Goal: Task Accomplishment & Management: Use online tool/utility

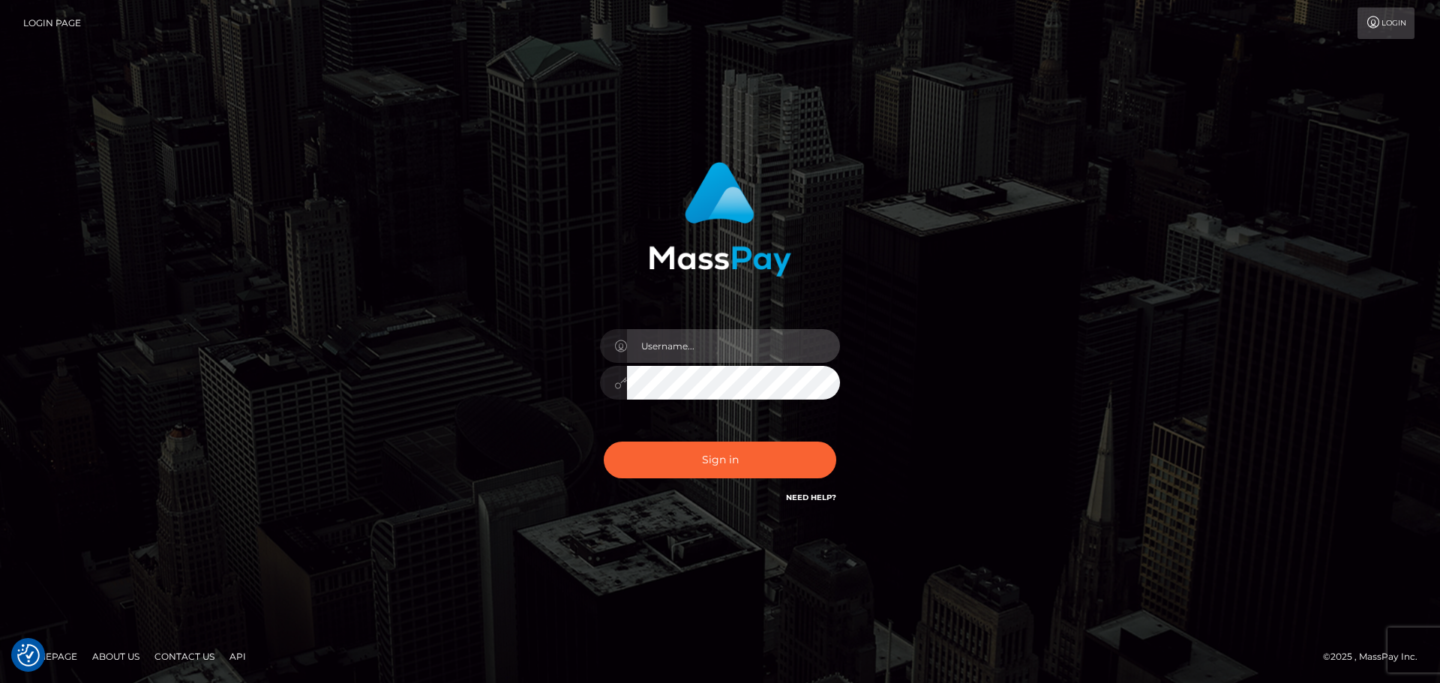
click at [662, 355] on input "text" at bounding box center [733, 346] width 213 height 34
type input "carly.throne"
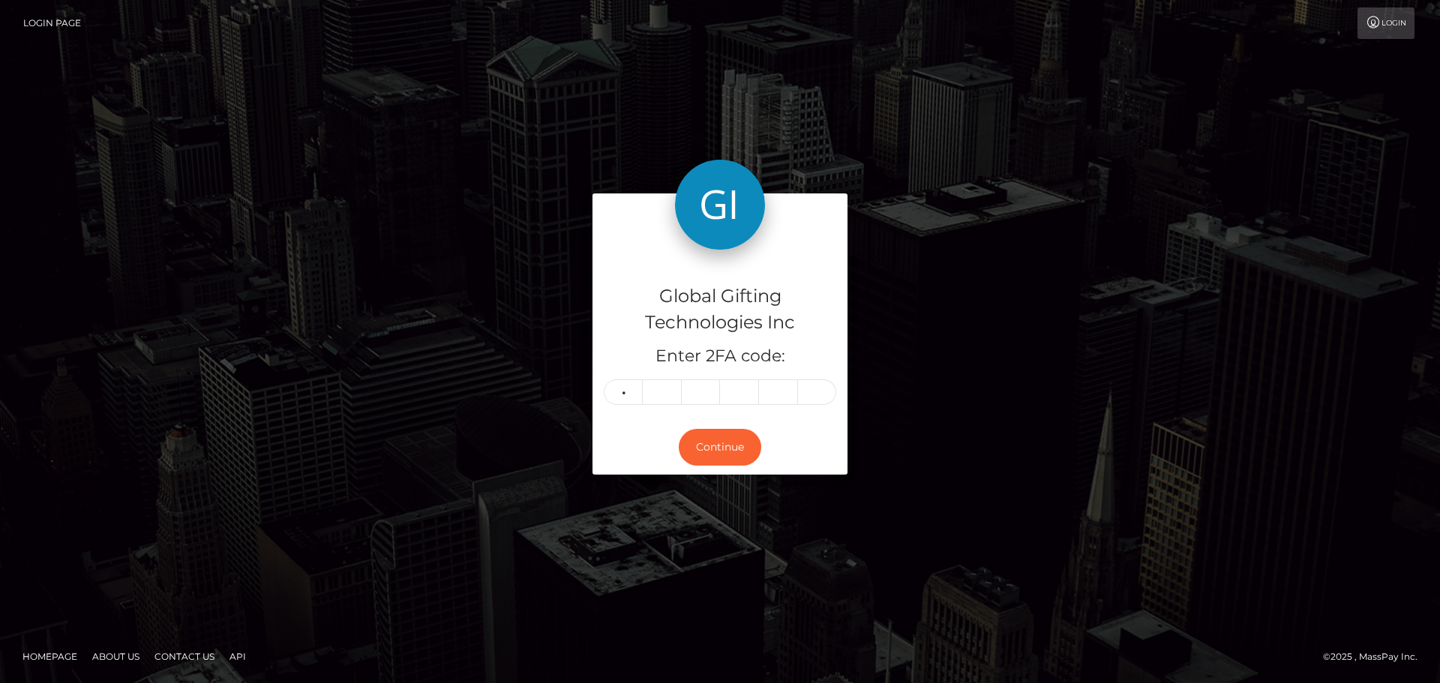
type input "4"
type input "6"
type input "4"
type input "2"
type input "7"
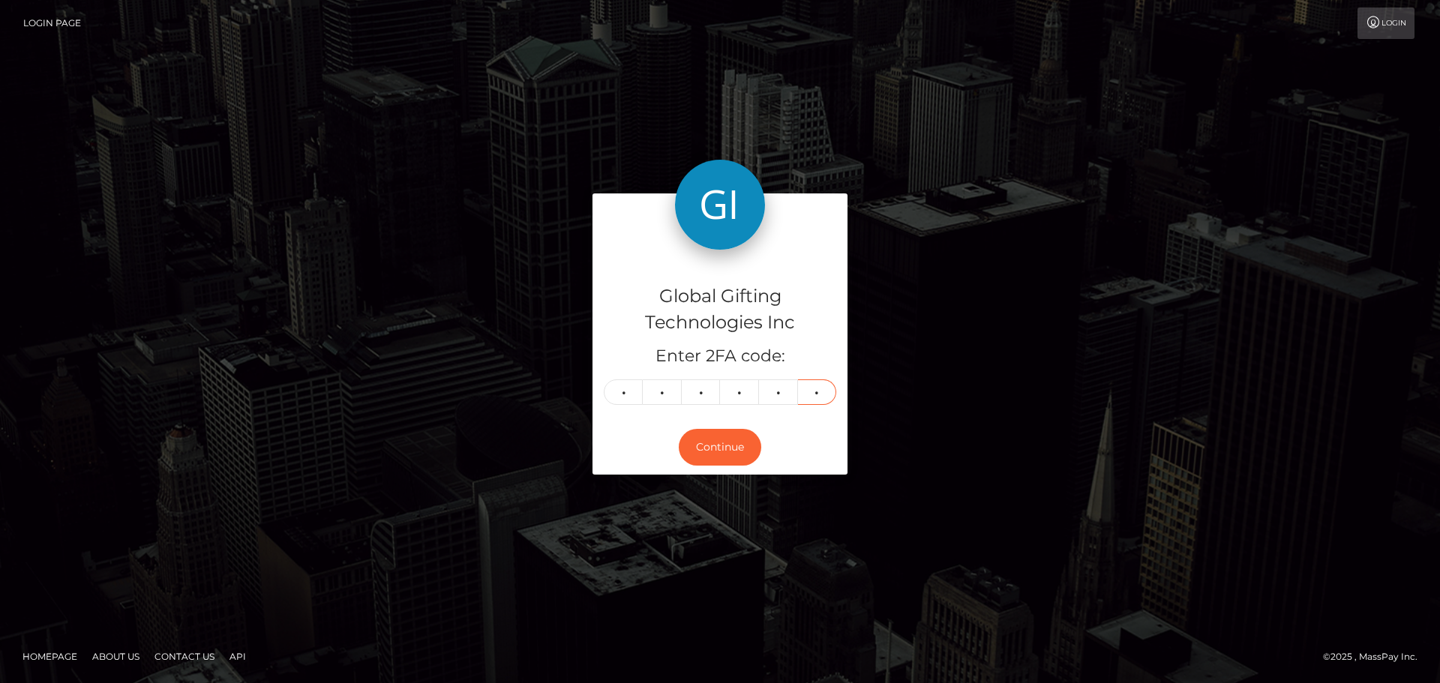
type input "1"
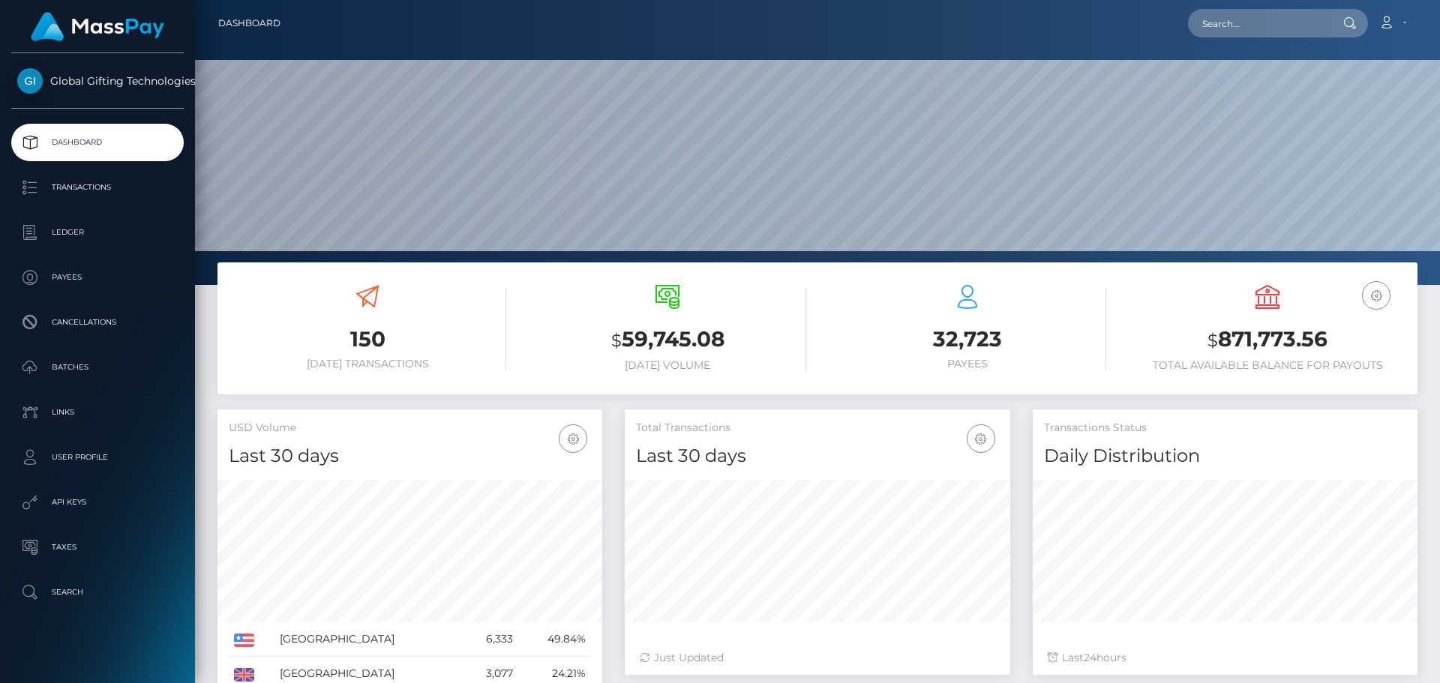
scroll to position [266, 385]
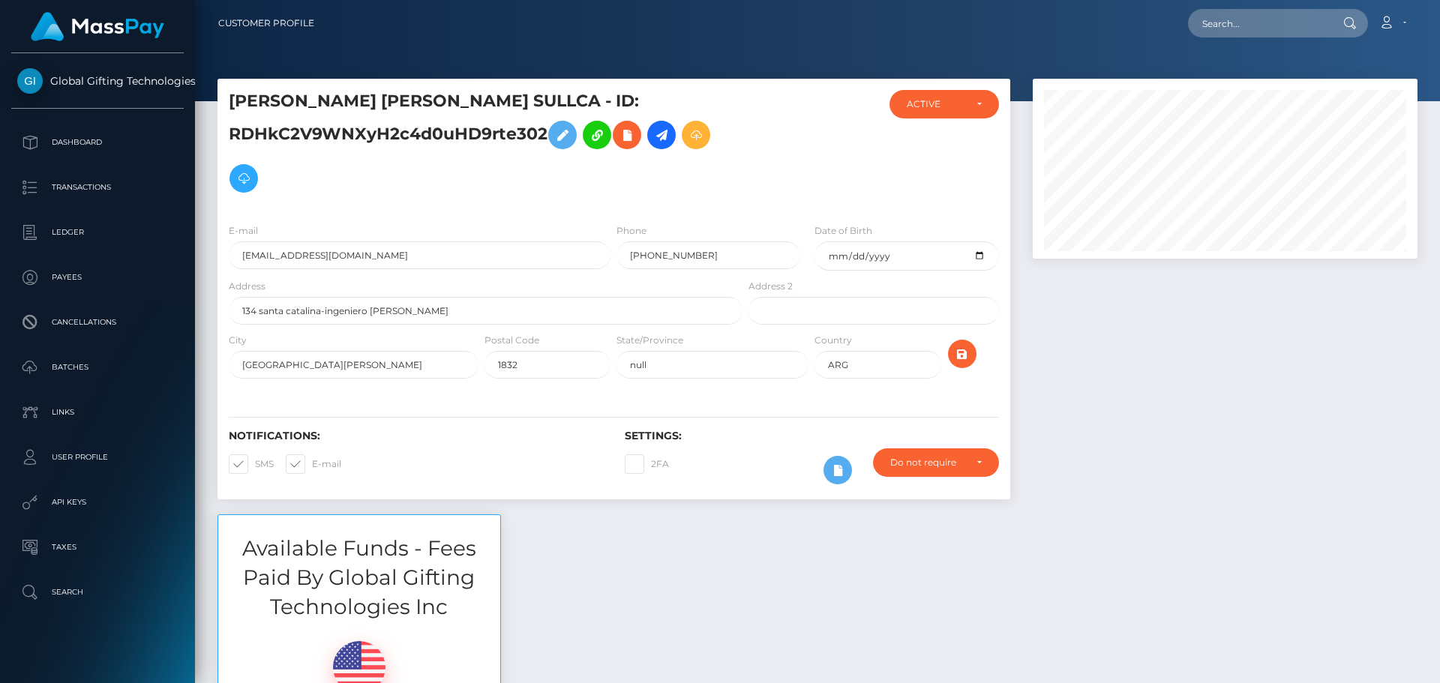
scroll to position [180, 385]
drag, startPoint x: 1198, startPoint y: 303, endPoint x: 1199, endPoint y: 268, distance: 35.3
click at [1197, 304] on div at bounding box center [1224, 297] width 407 height 436
click at [1246, 324] on div at bounding box center [1224, 297] width 407 height 436
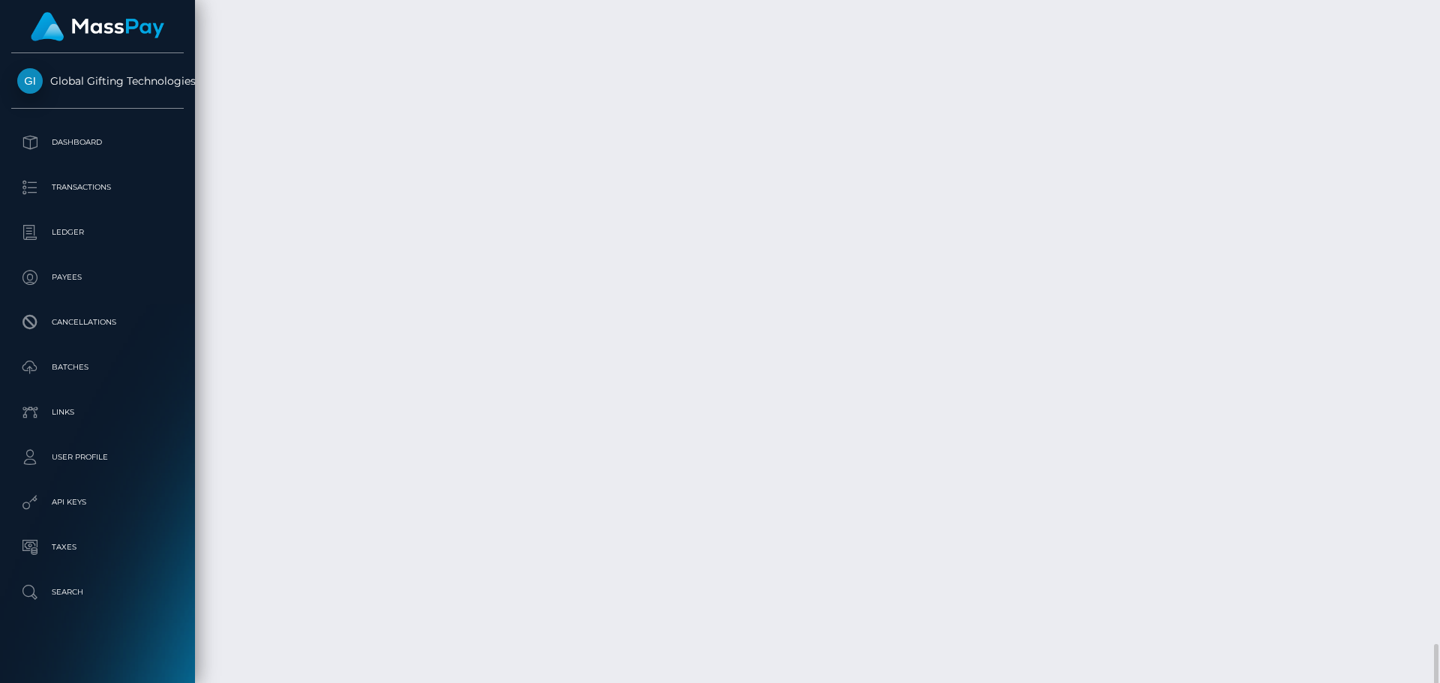
scroll to position [3974, 0]
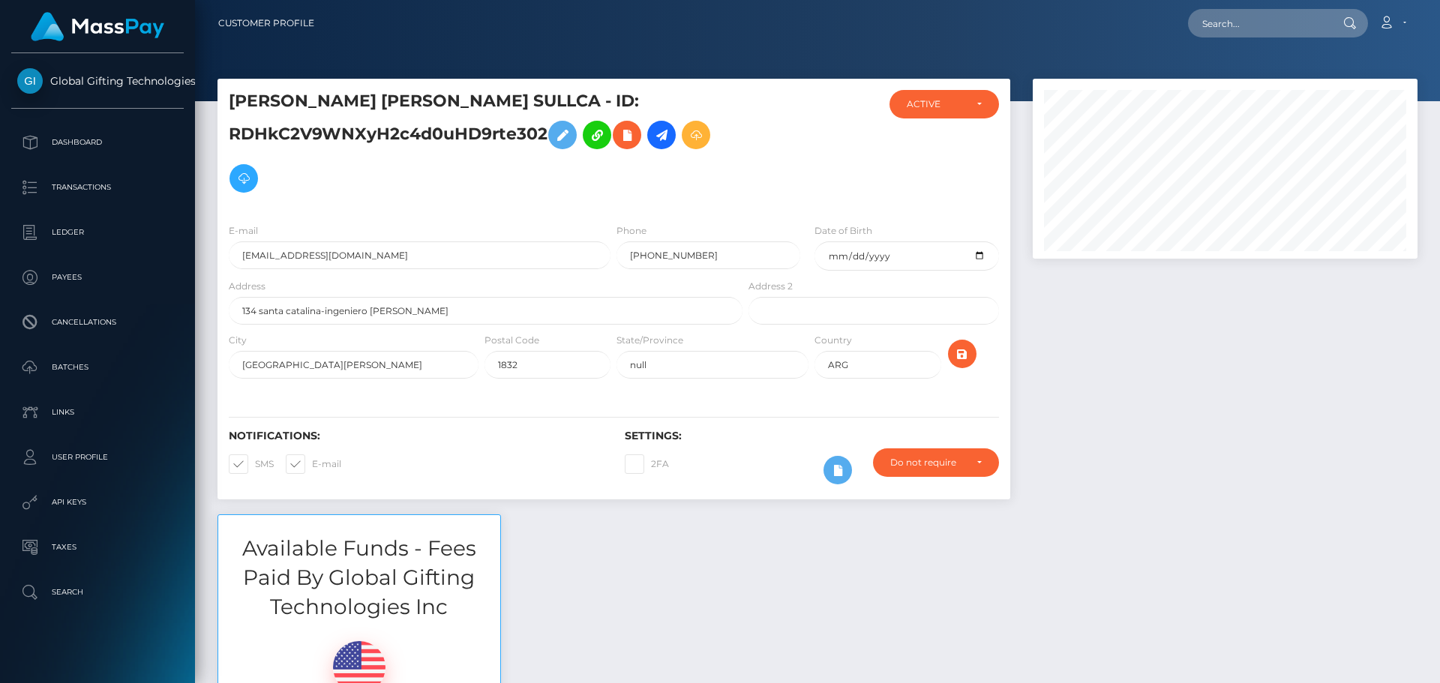
scroll to position [180, 385]
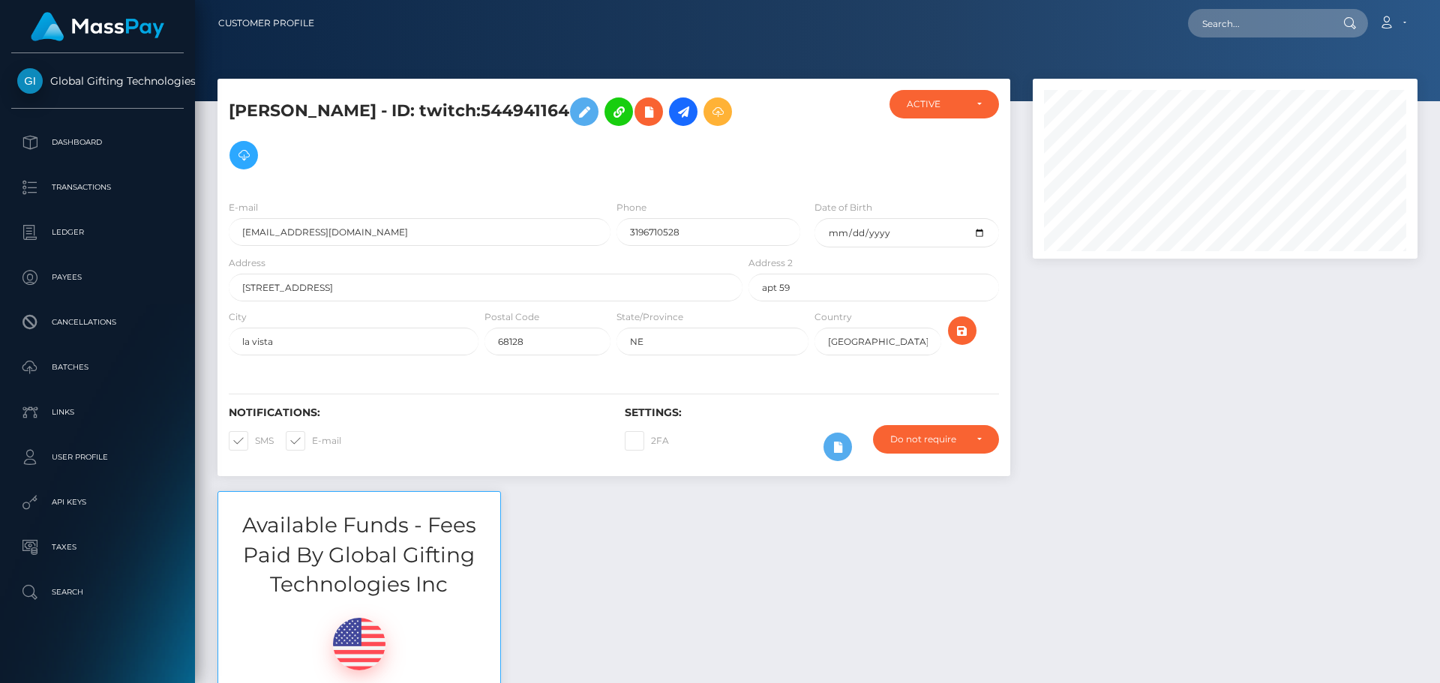
scroll to position [225, 0]
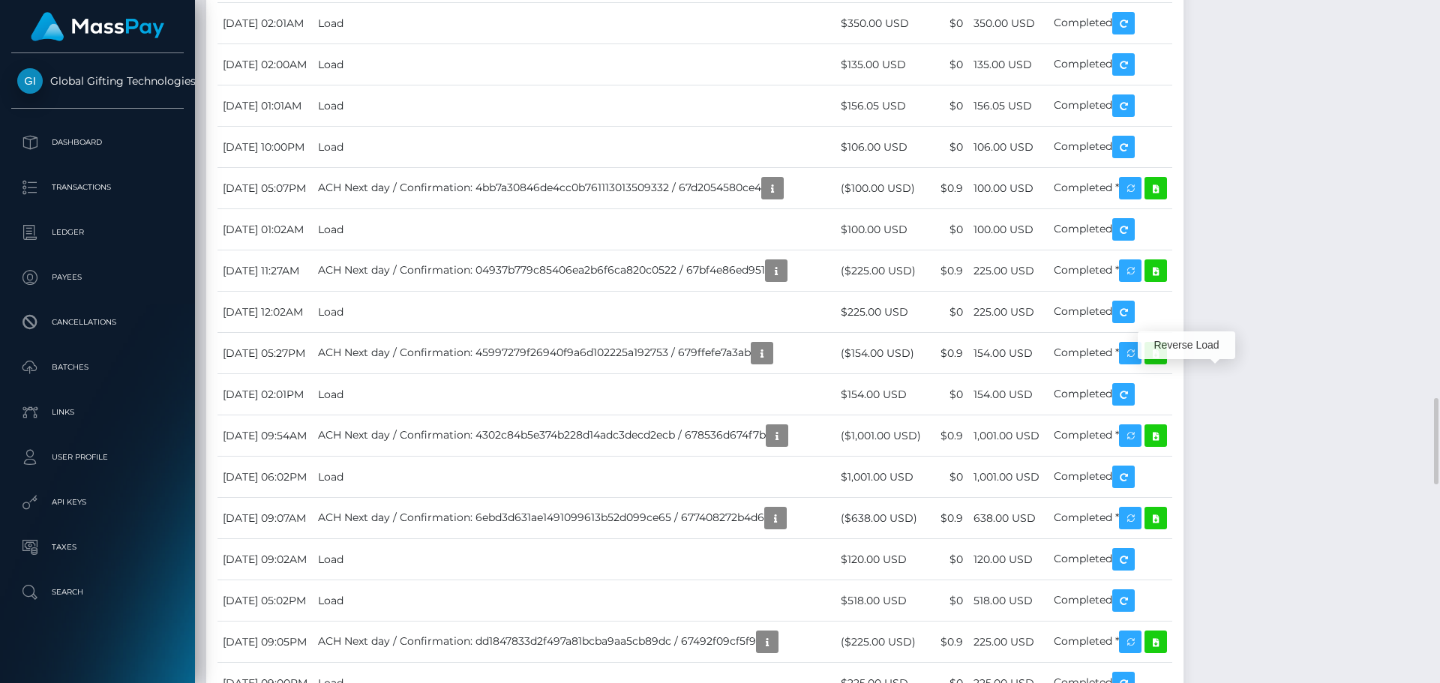
scroll to position [180, 385]
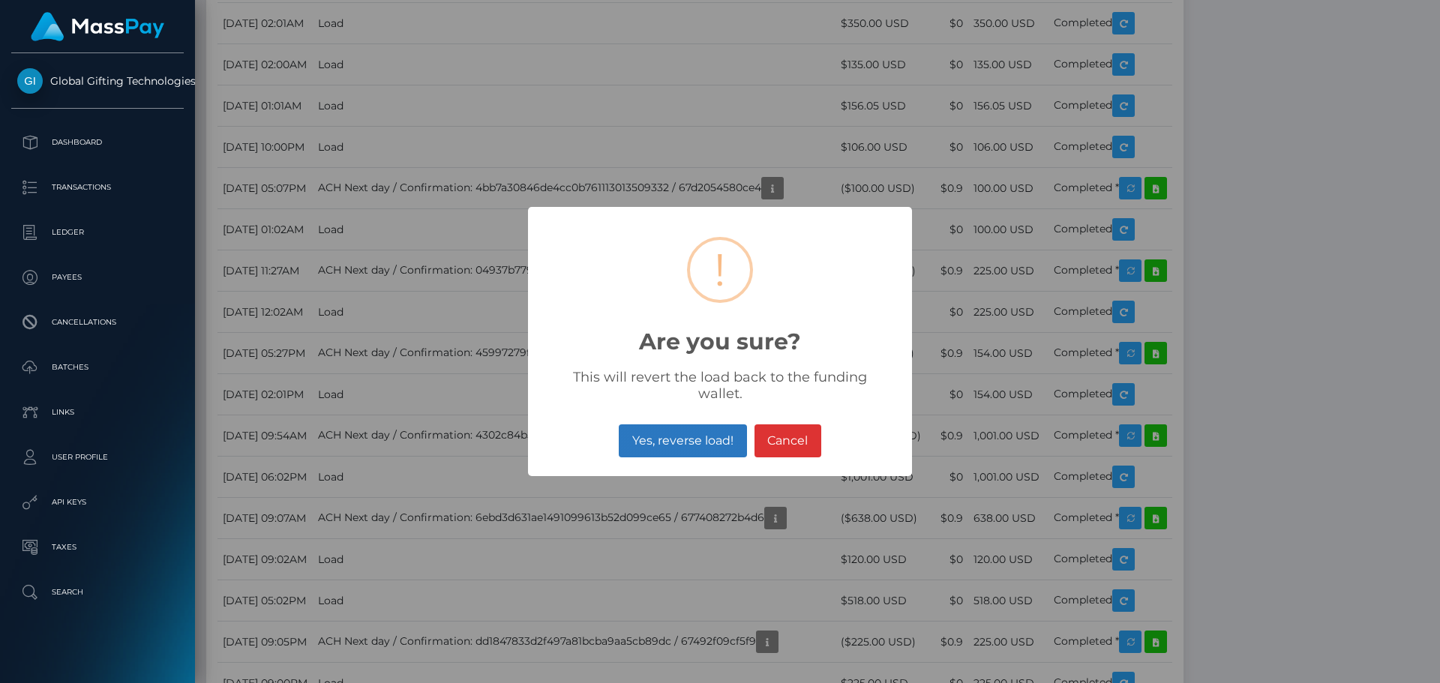
click at [712, 442] on button "Yes, reverse load!" at bounding box center [682, 440] width 127 height 33
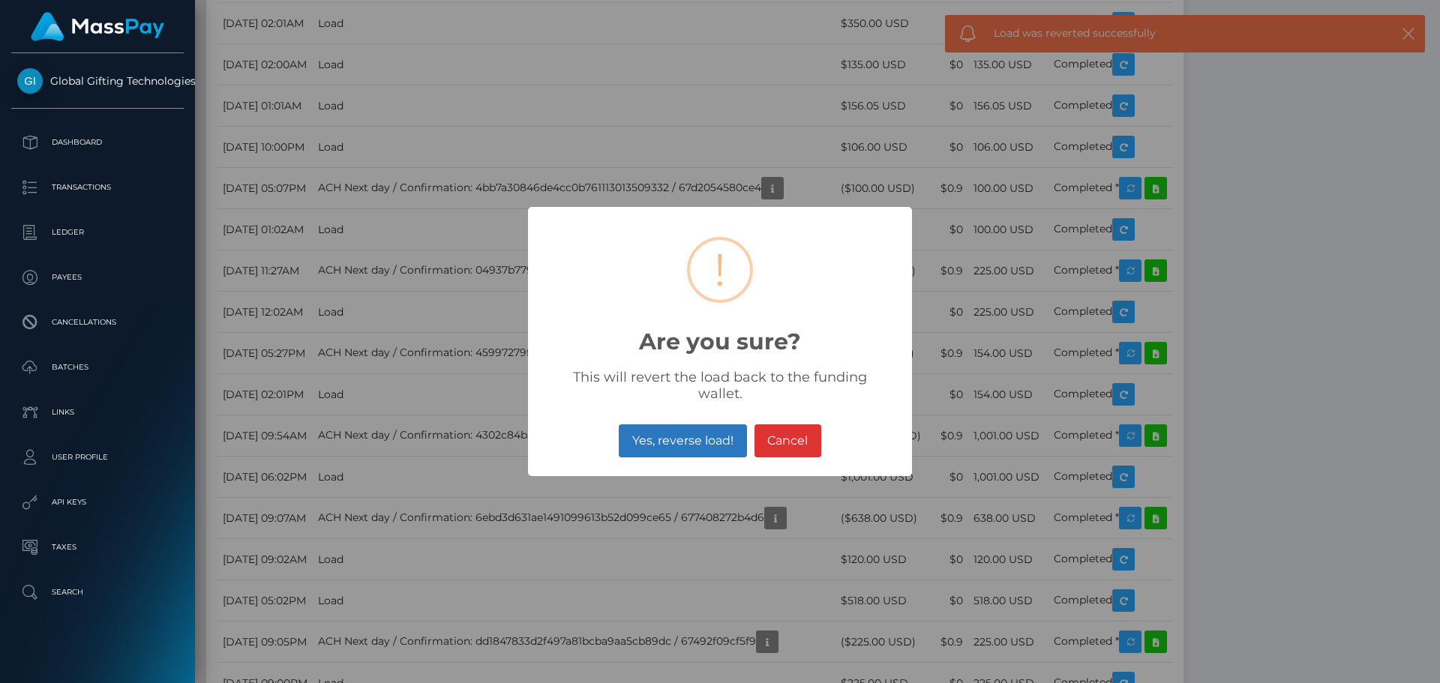
click at [694, 430] on button "Yes, reverse load!" at bounding box center [682, 440] width 127 height 33
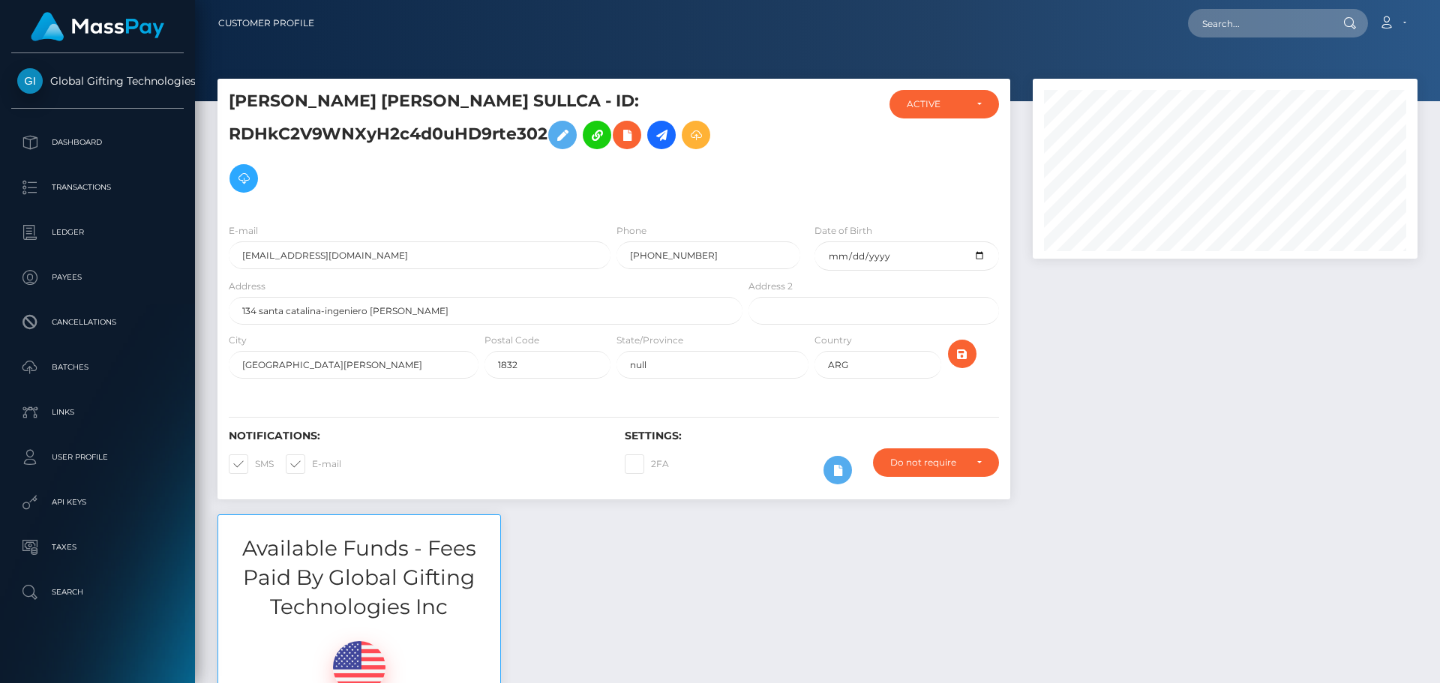
scroll to position [180, 385]
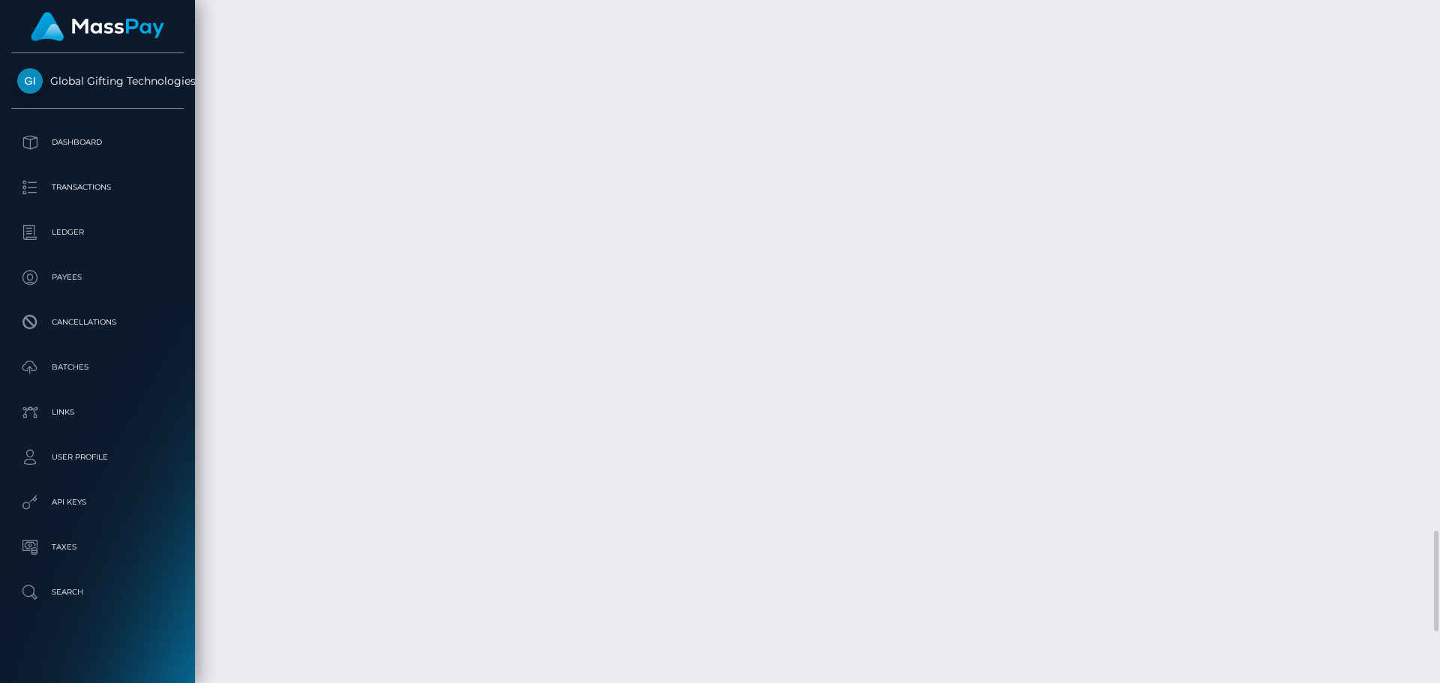
scroll to position [180, 385]
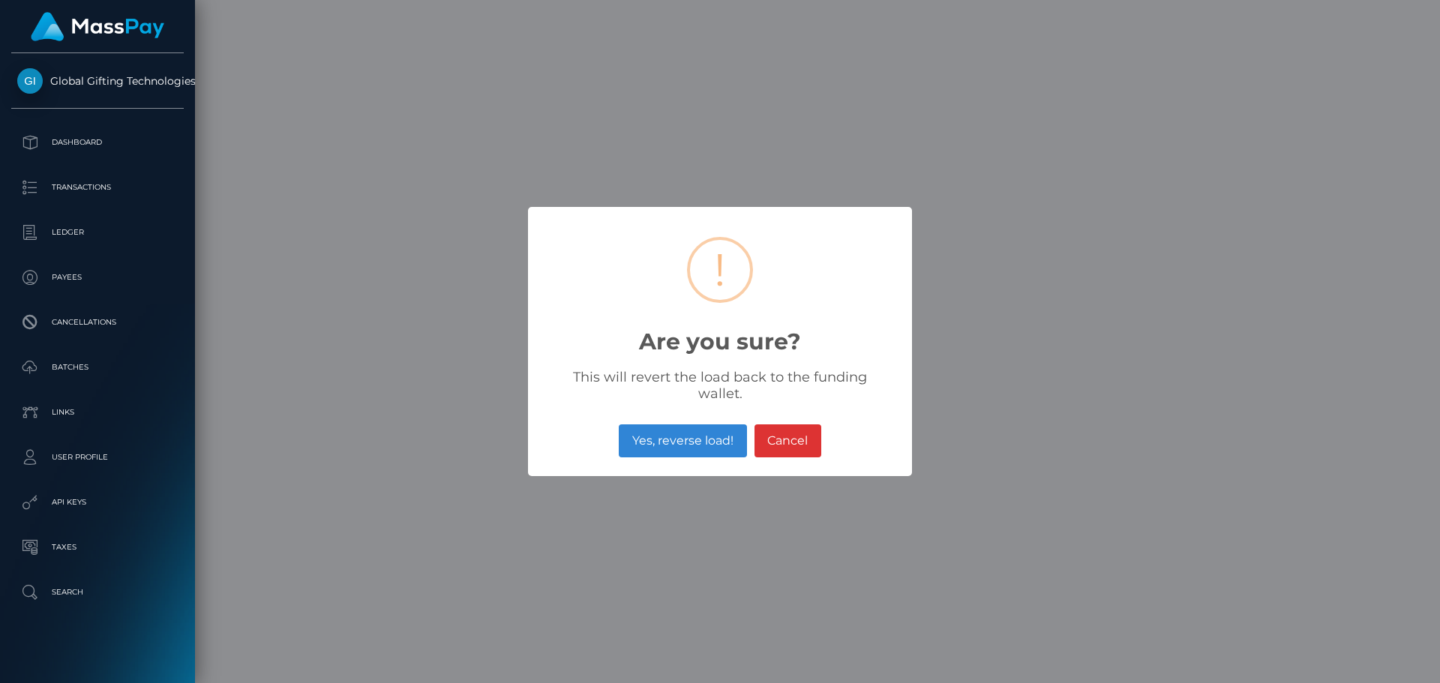
drag, startPoint x: 670, startPoint y: 442, endPoint x: 1254, endPoint y: 158, distance: 649.3
click at [668, 442] on button "Yes, reverse load!" at bounding box center [682, 440] width 127 height 33
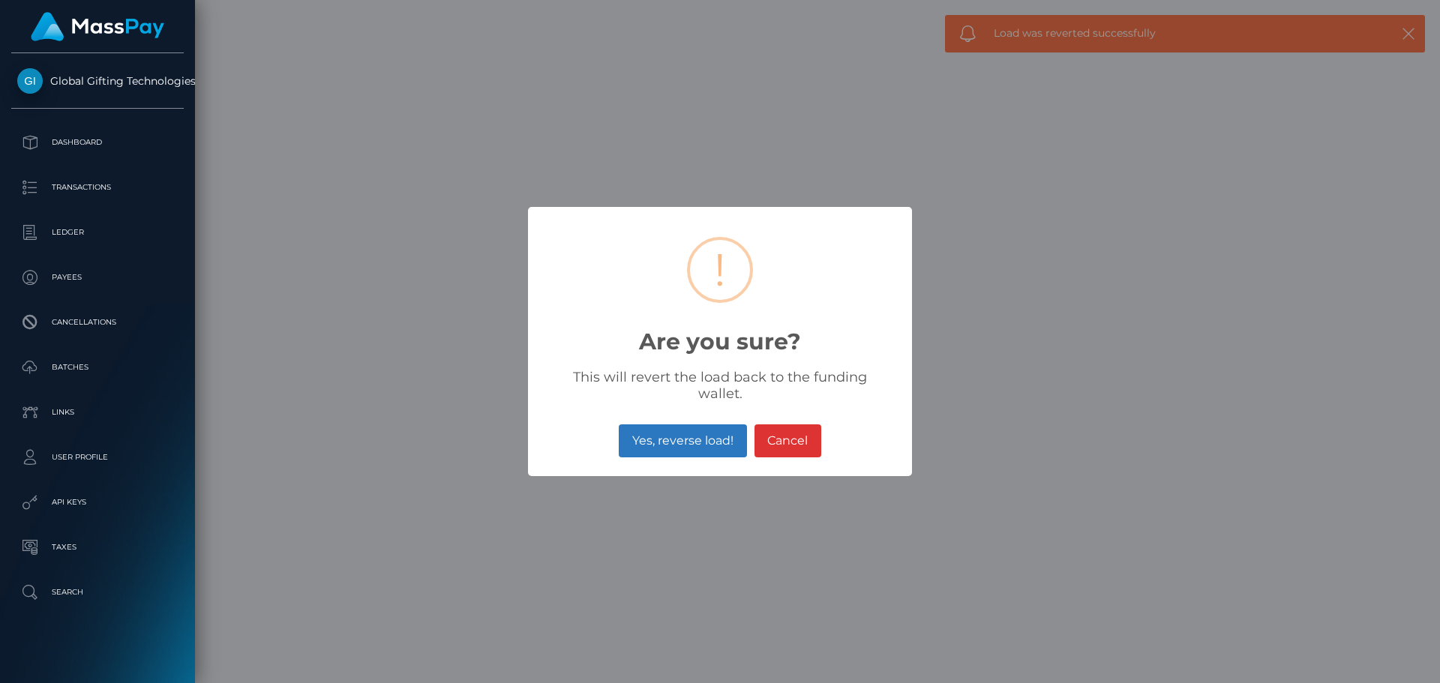
click at [682, 431] on button "Yes, reverse load!" at bounding box center [682, 440] width 127 height 33
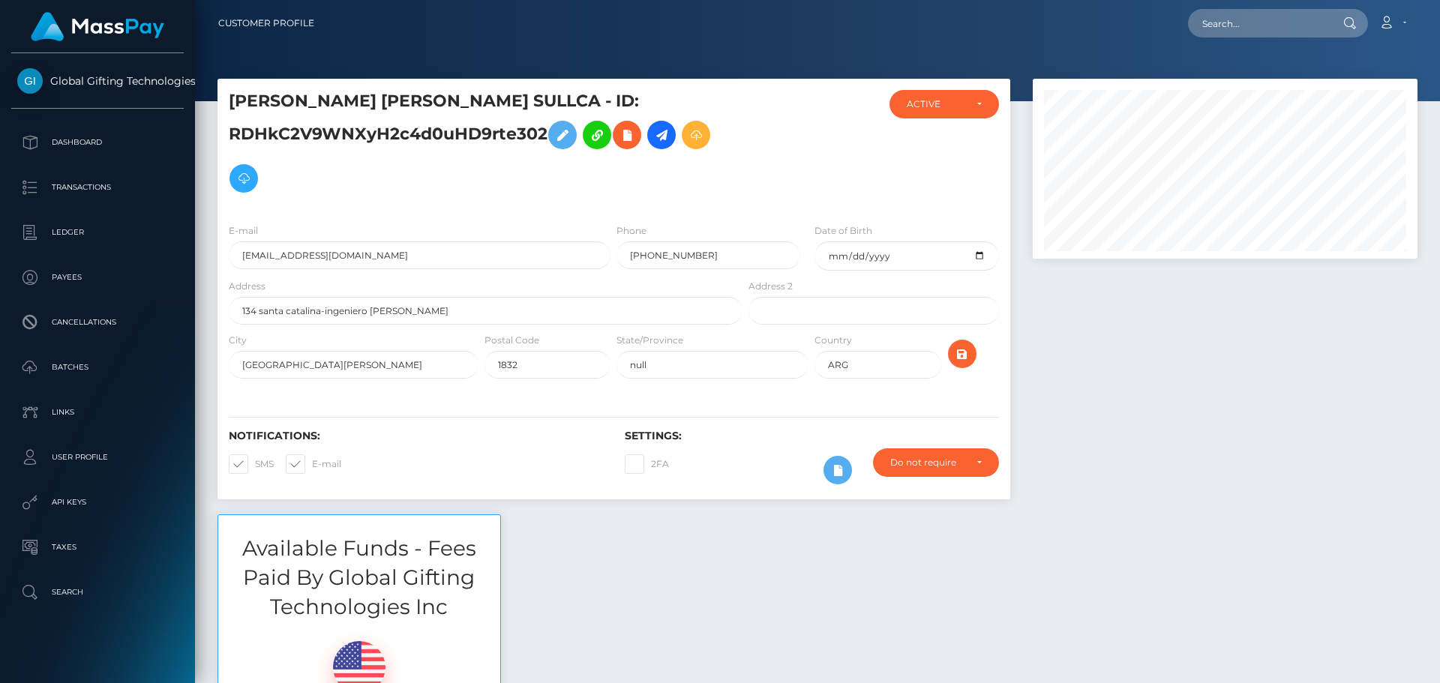
scroll to position [180, 385]
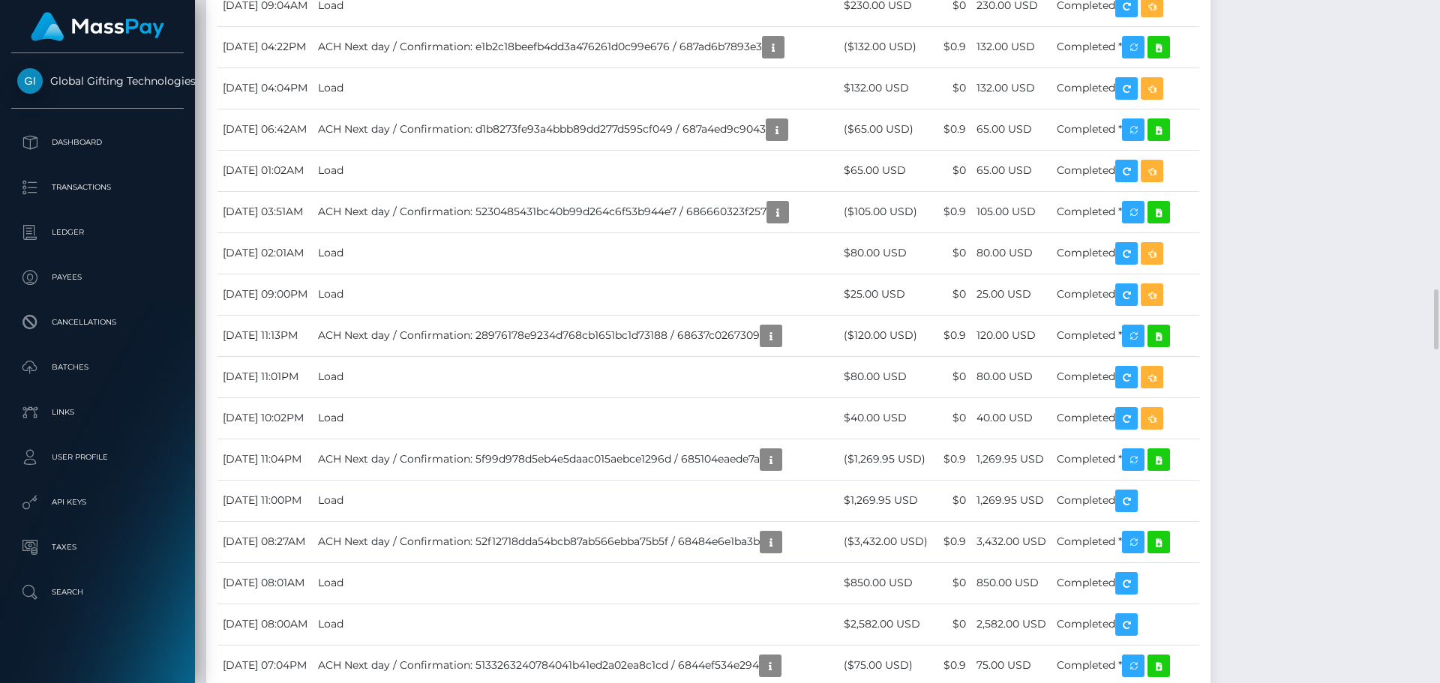
scroll to position [180, 385]
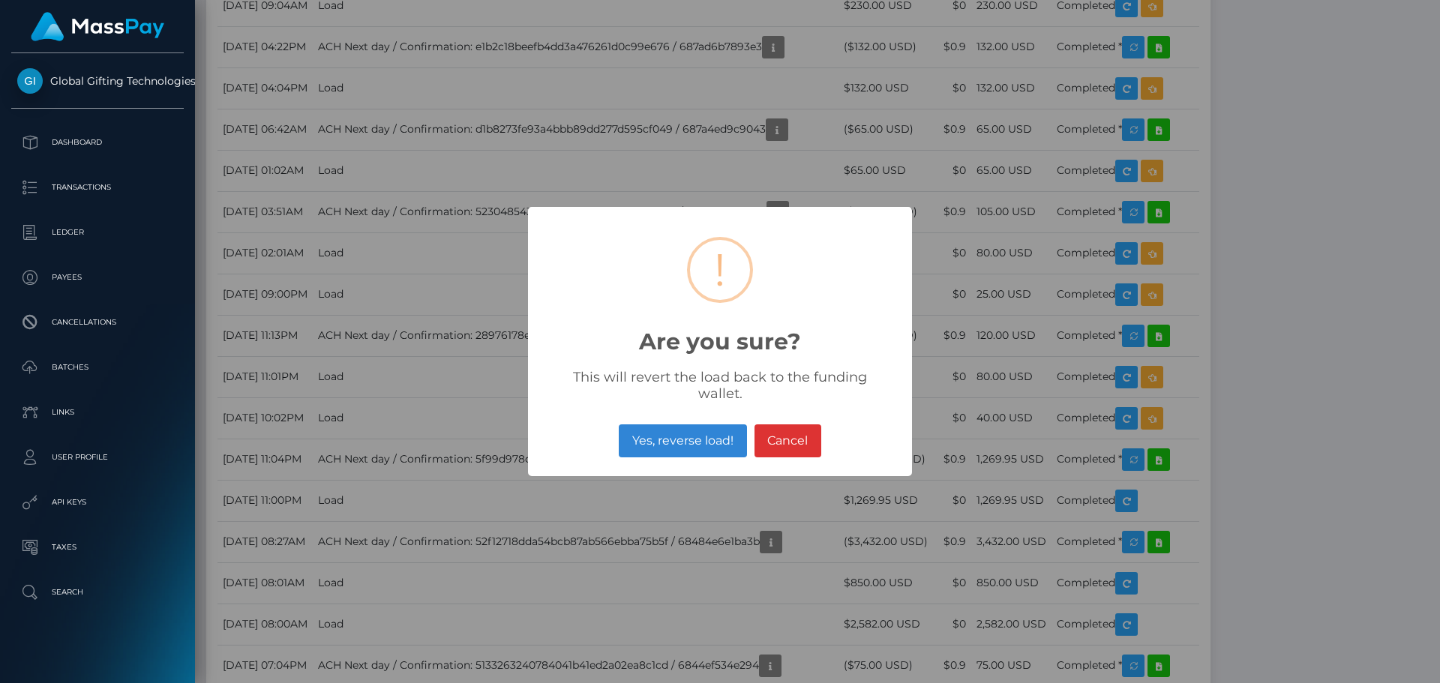
drag, startPoint x: 697, startPoint y: 440, endPoint x: 1237, endPoint y: 280, distance: 563.2
click at [697, 440] on button "Yes, reverse load!" at bounding box center [682, 440] width 127 height 33
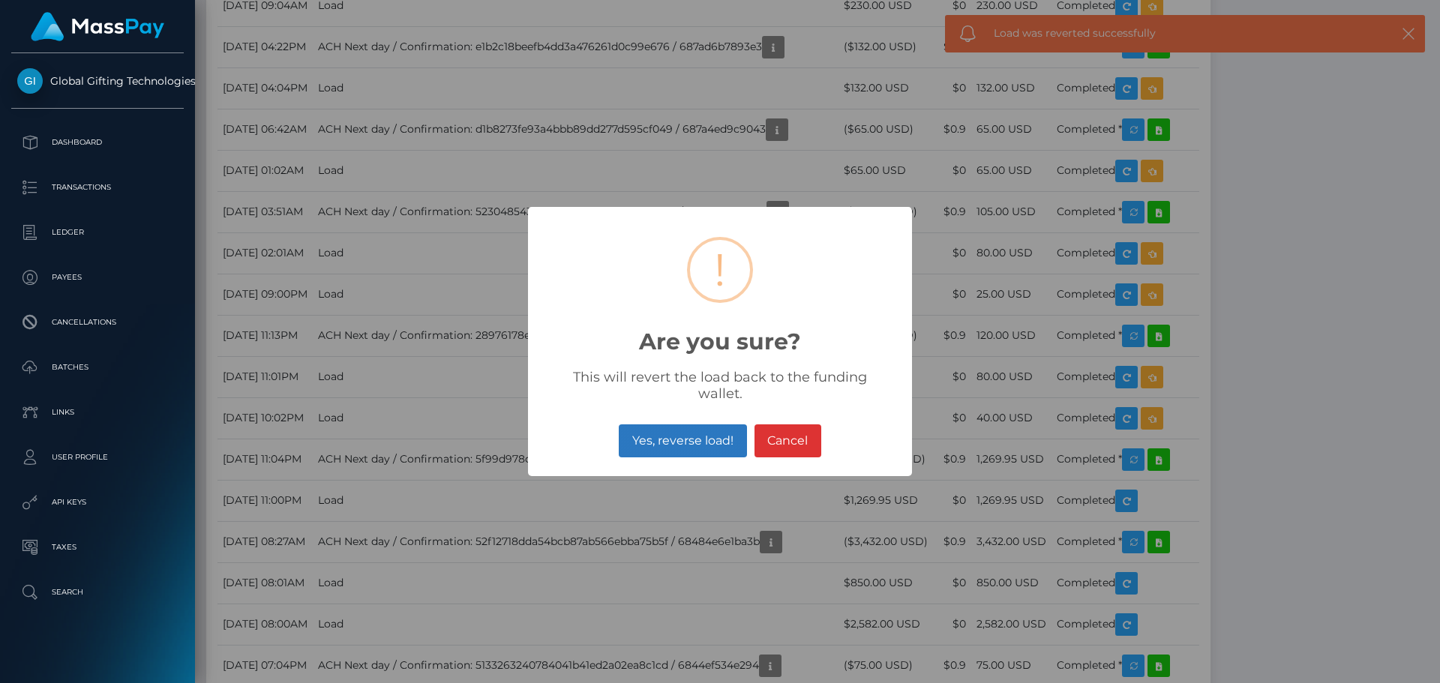
click at [672, 427] on button "Yes, reverse load!" at bounding box center [682, 440] width 127 height 33
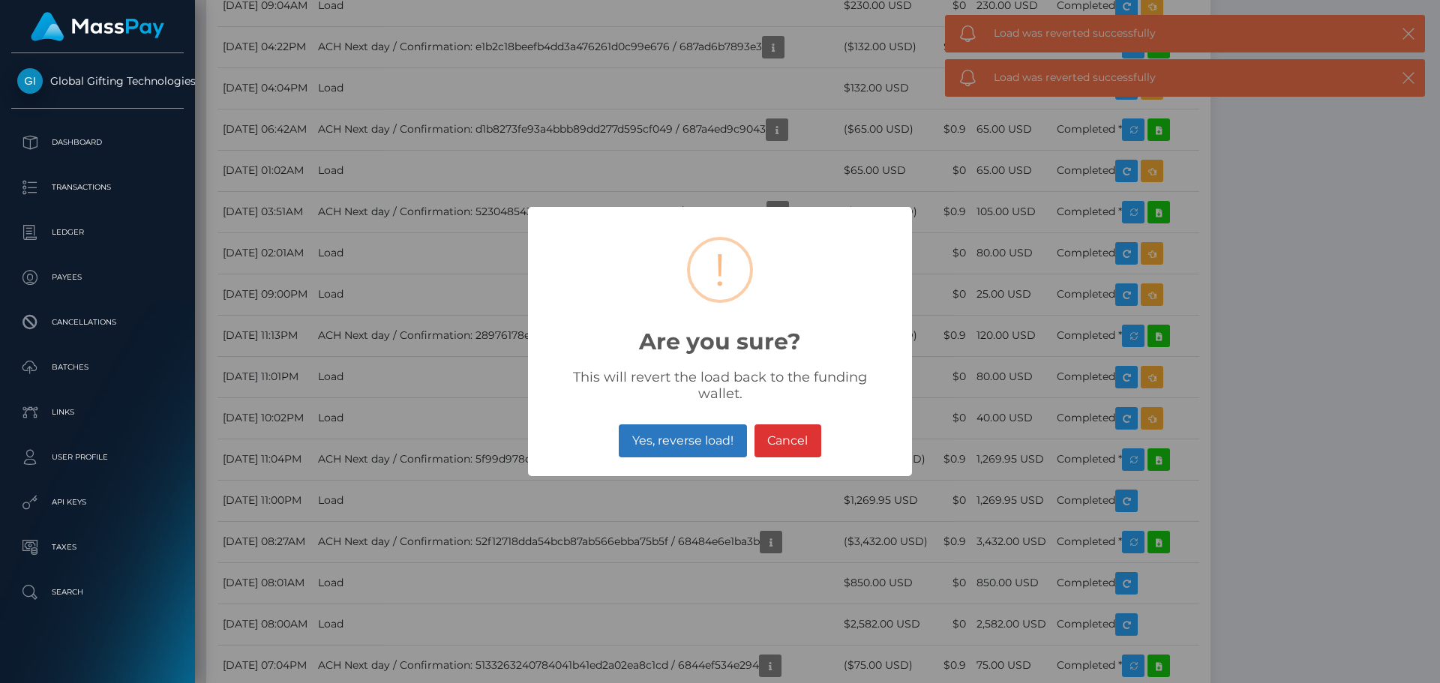
click at [715, 433] on button "Yes, reverse load!" at bounding box center [682, 440] width 127 height 33
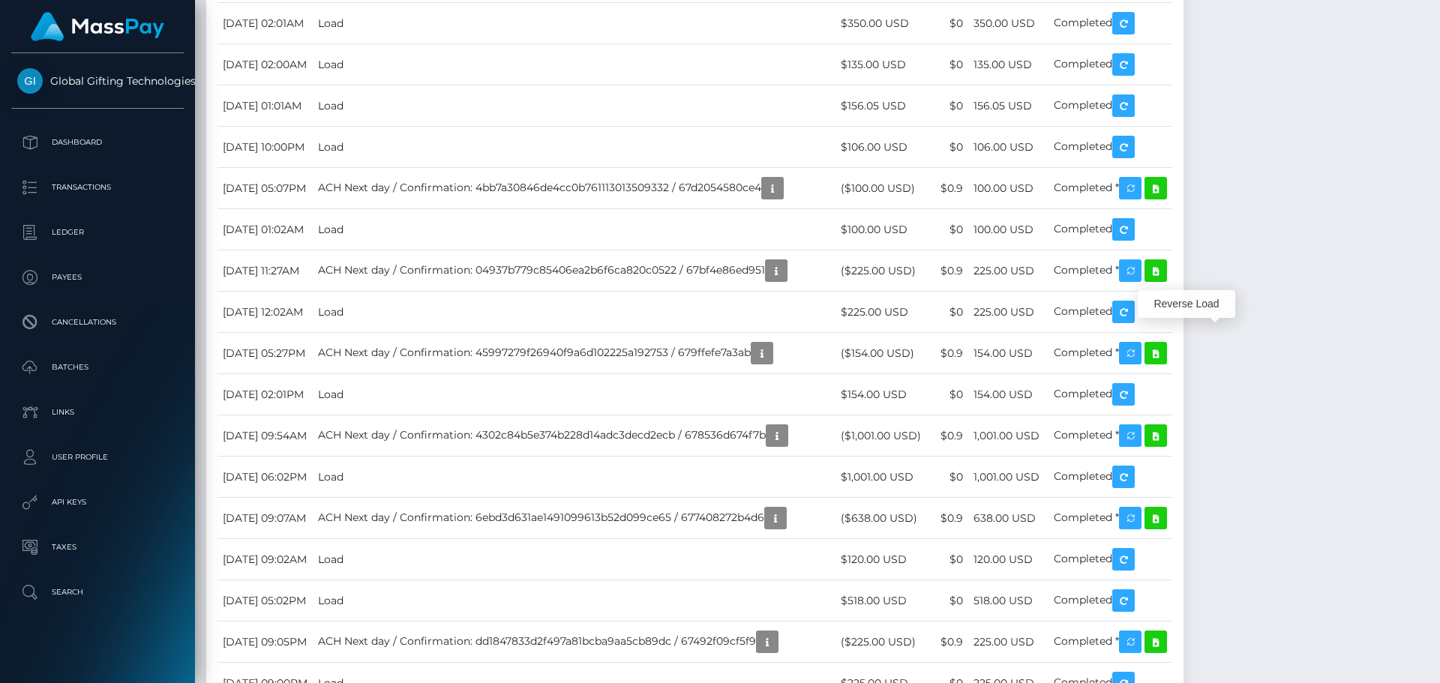
scroll to position [180, 385]
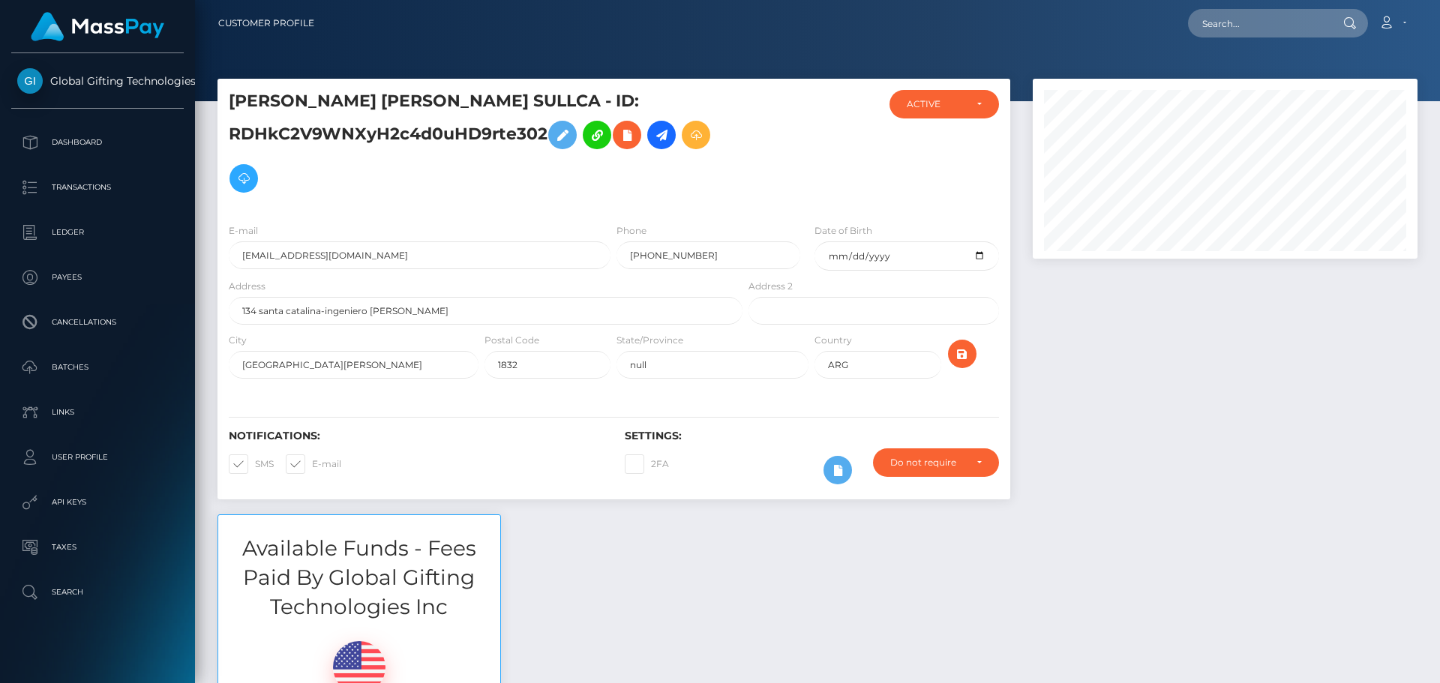
scroll to position [180, 385]
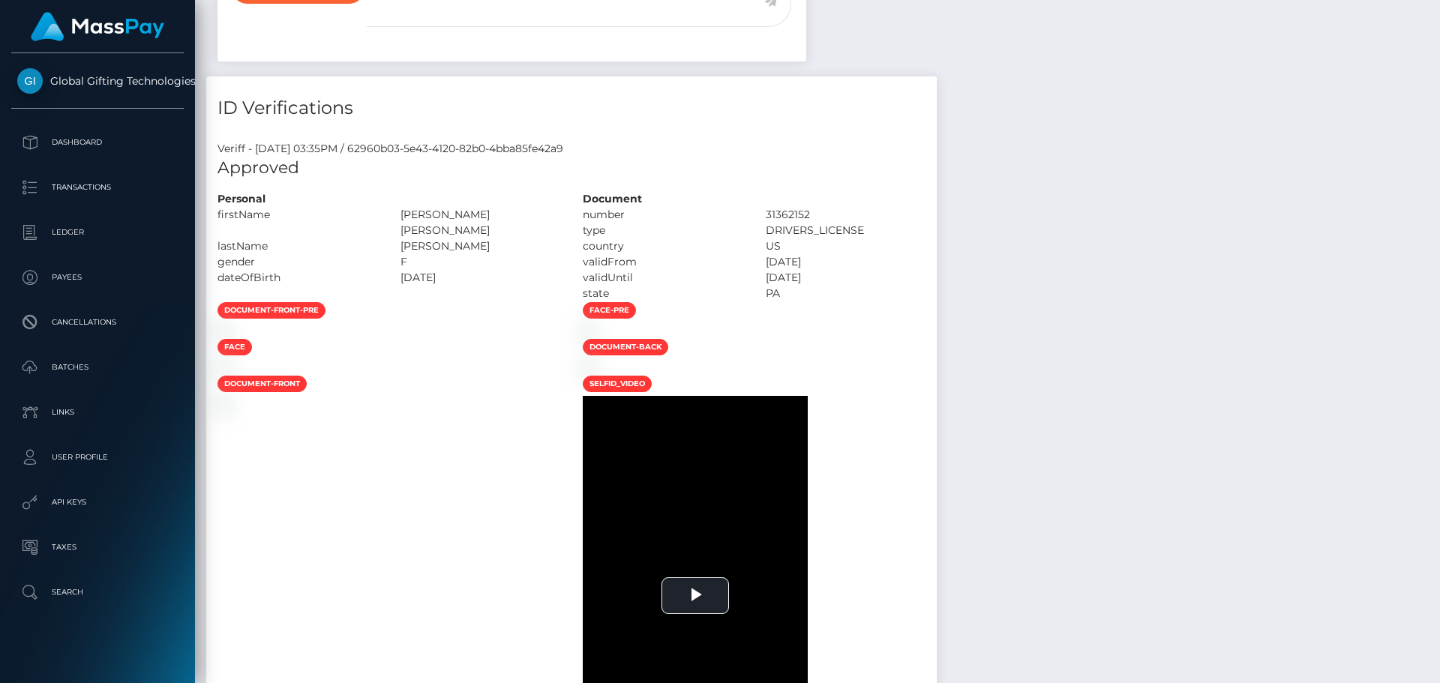
scroll to position [1125, 0]
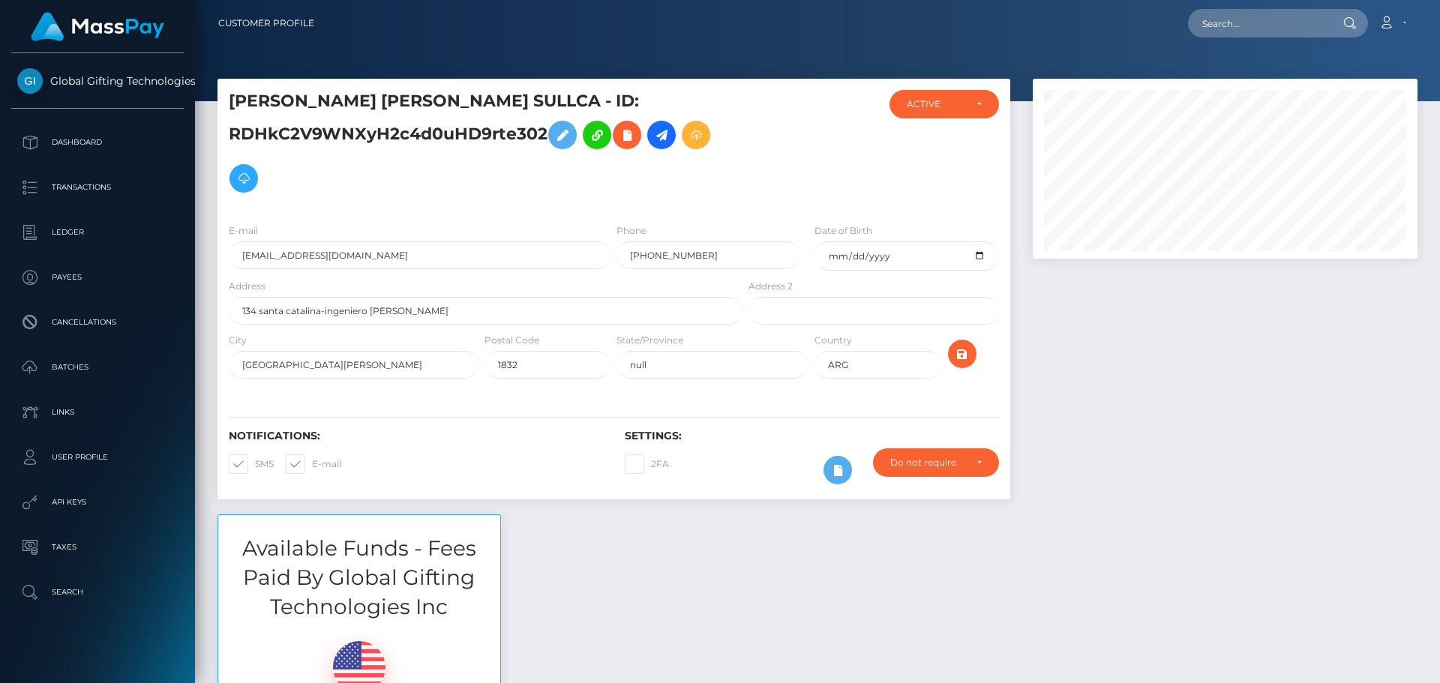
scroll to position [180, 385]
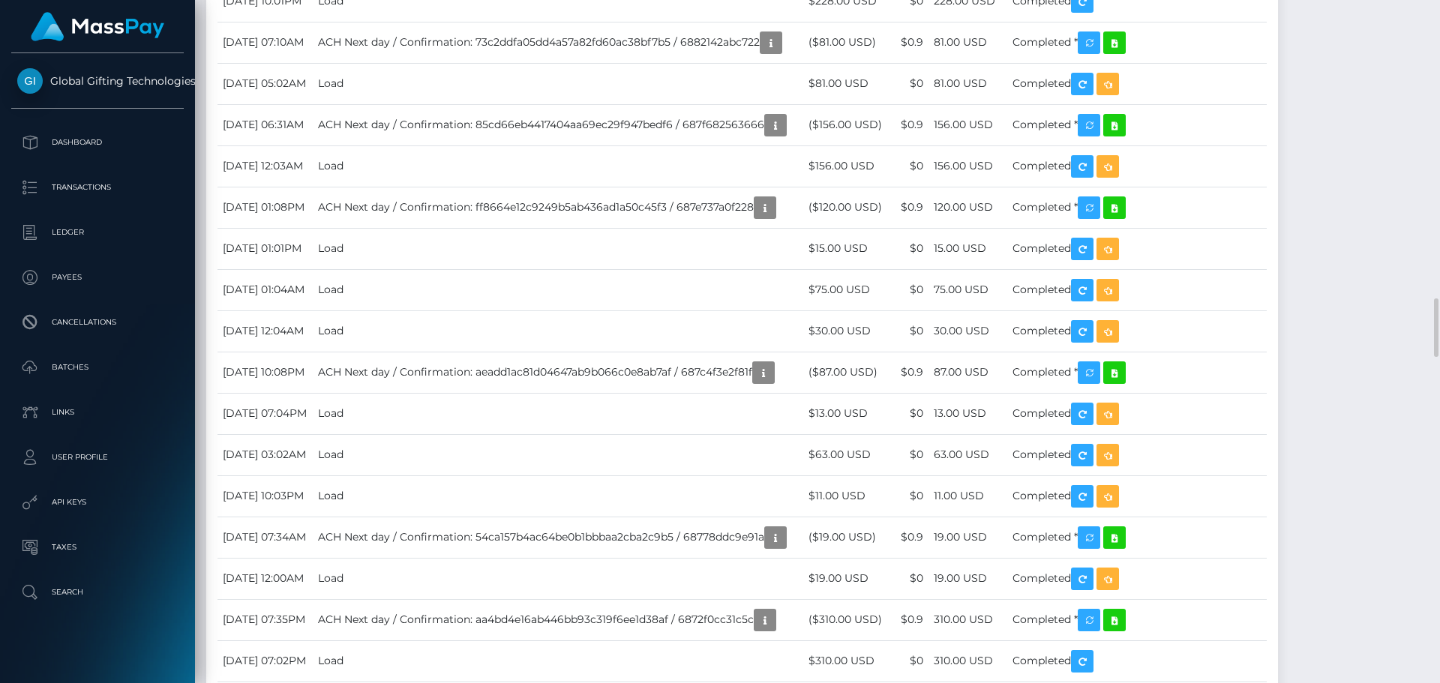
scroll to position [180, 385]
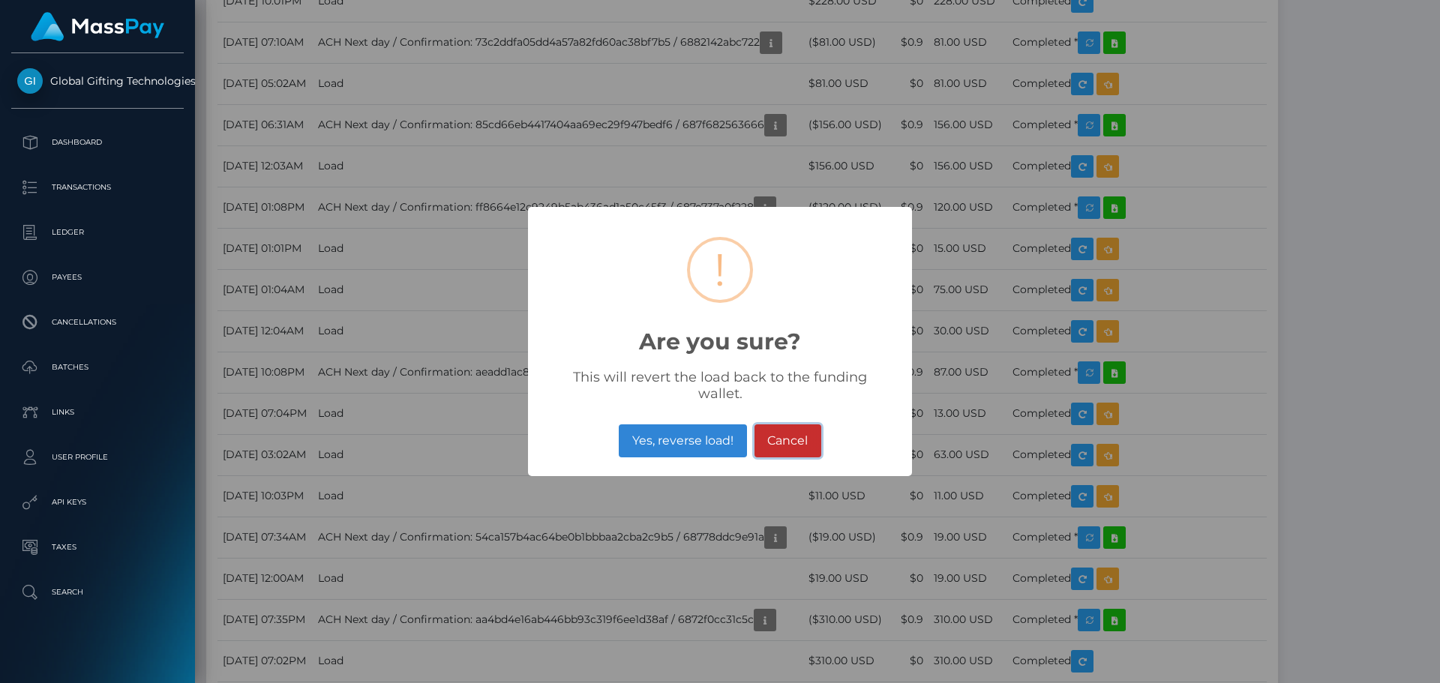
click at [792, 436] on button "Cancel" at bounding box center [787, 440] width 67 height 33
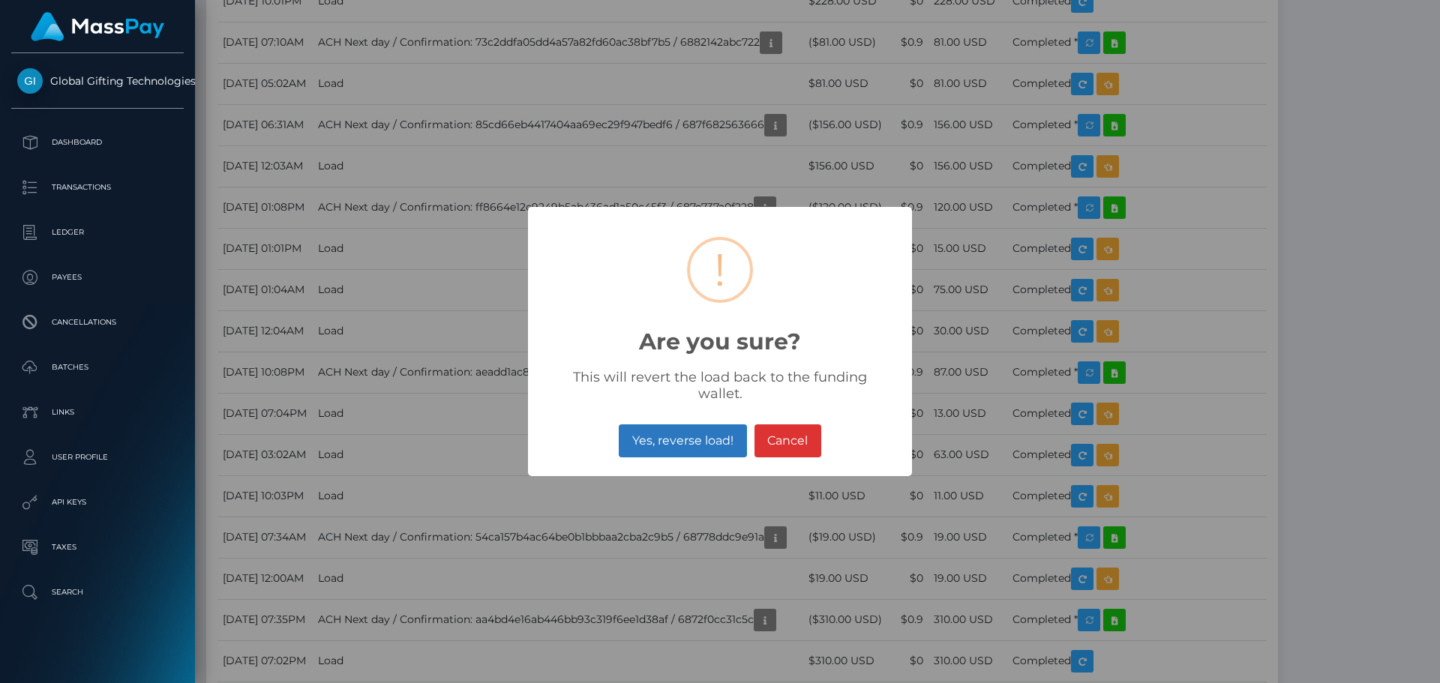
click at [710, 424] on button "Yes, reverse load!" at bounding box center [682, 440] width 127 height 33
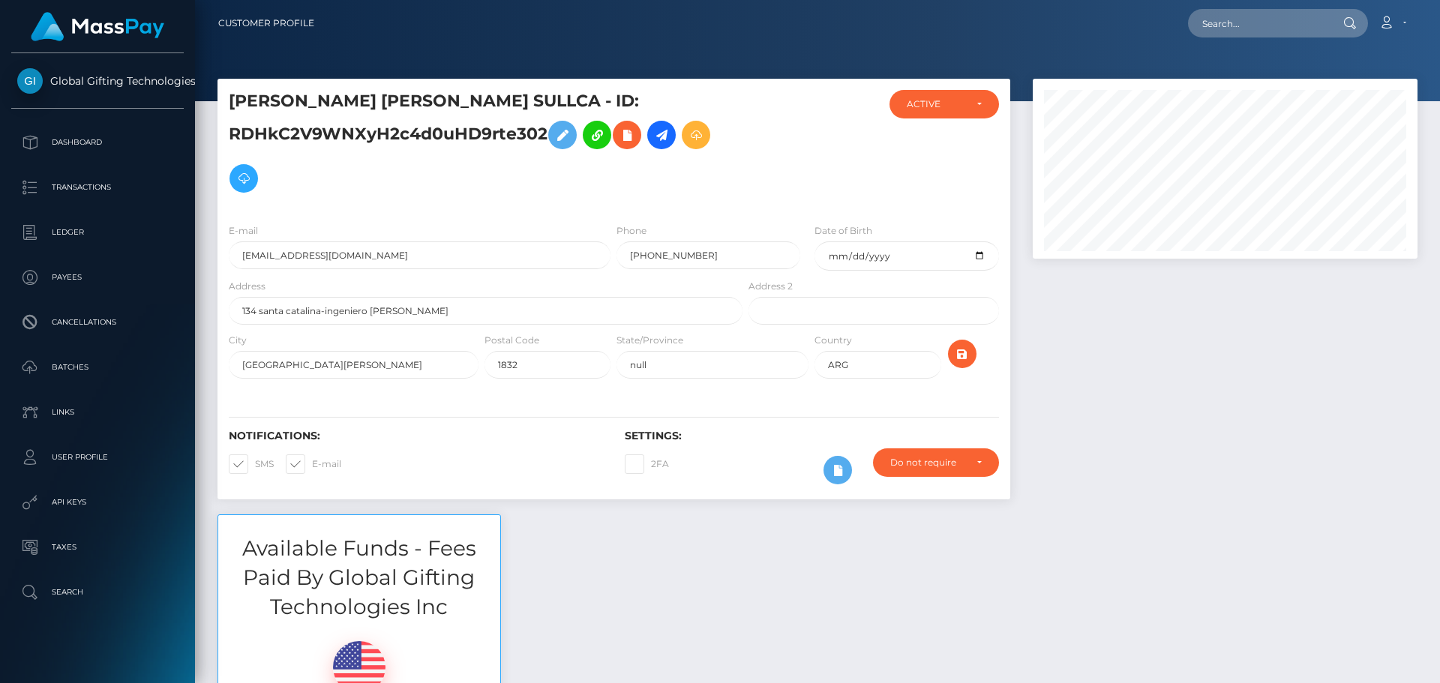
scroll to position [180, 385]
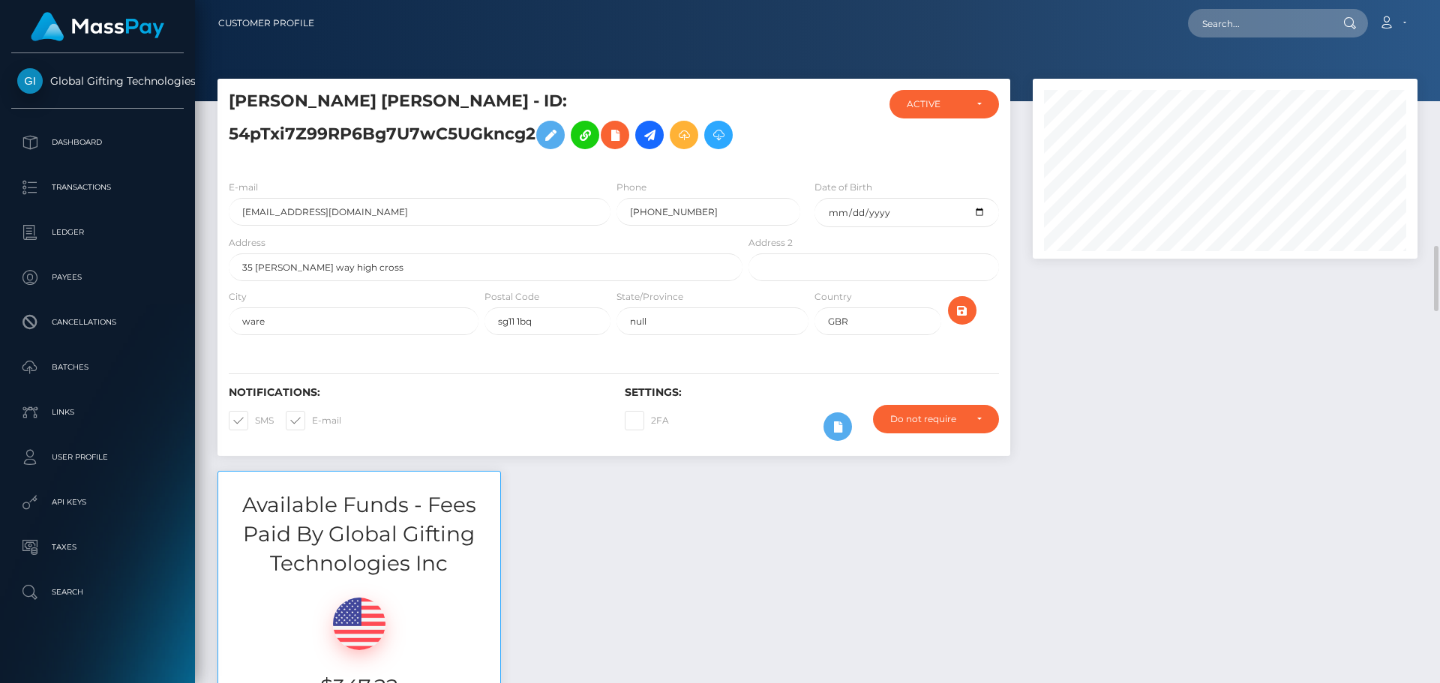
scroll to position [225, 0]
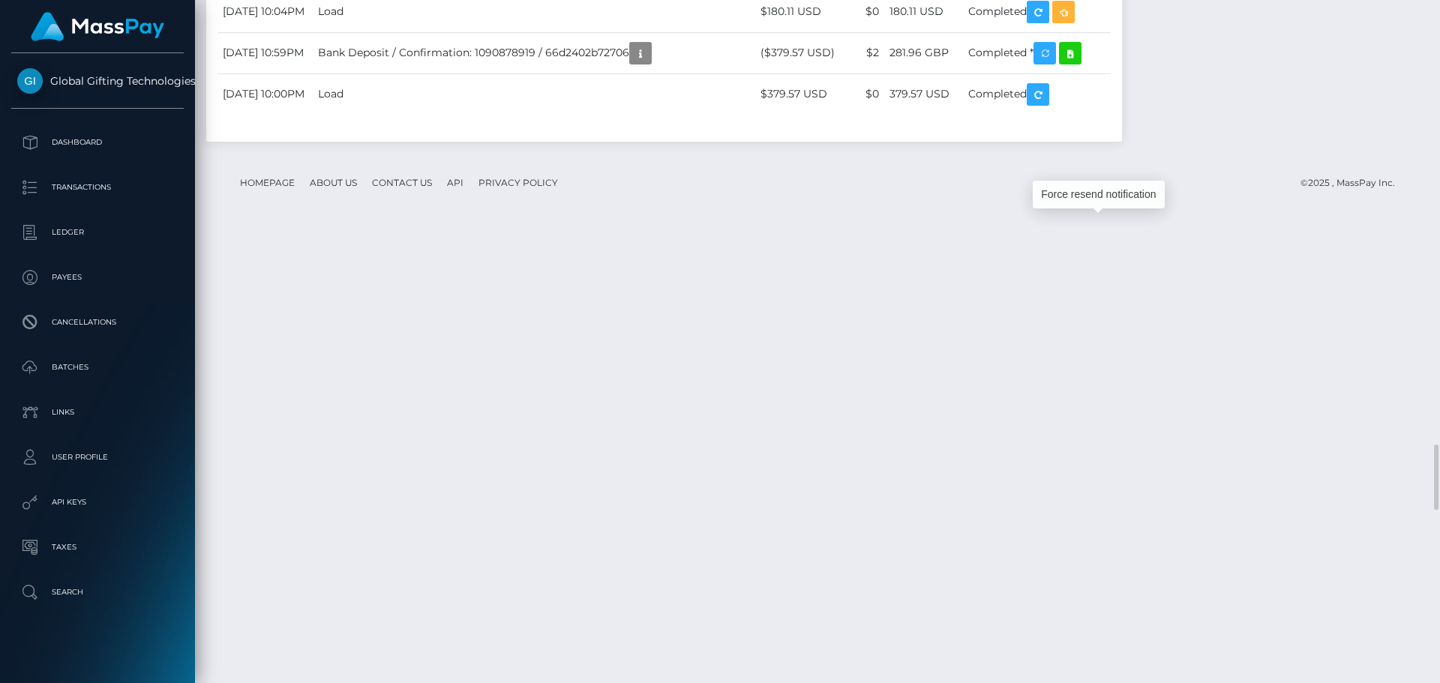
scroll to position [180, 385]
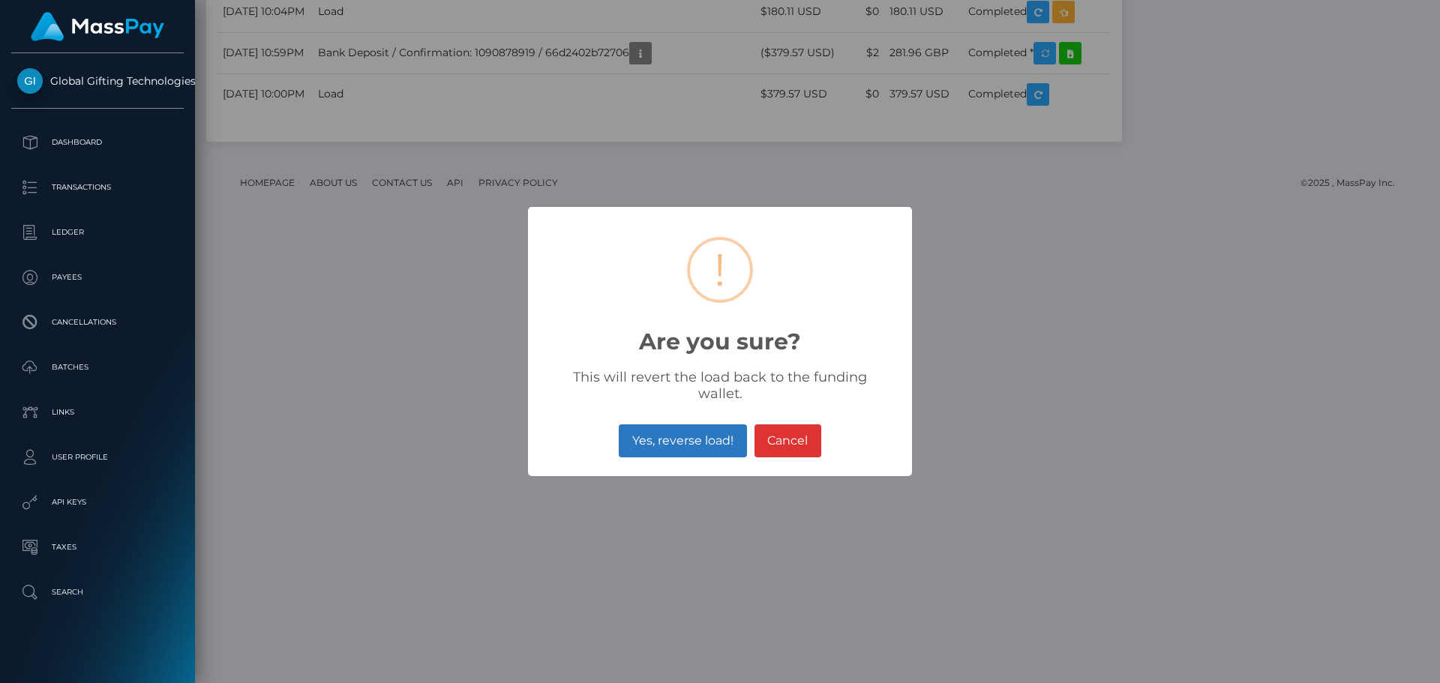
click at [703, 430] on button "Yes, reverse load!" at bounding box center [682, 440] width 127 height 33
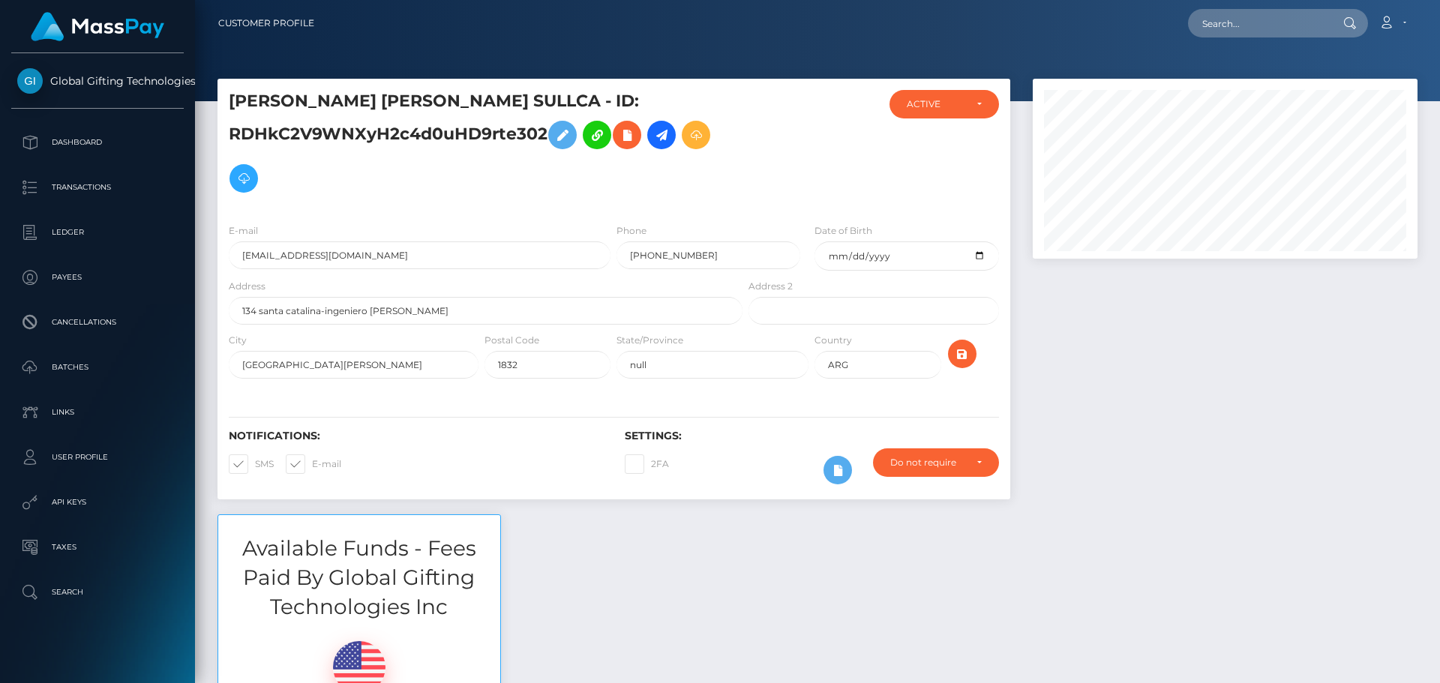
scroll to position [180, 385]
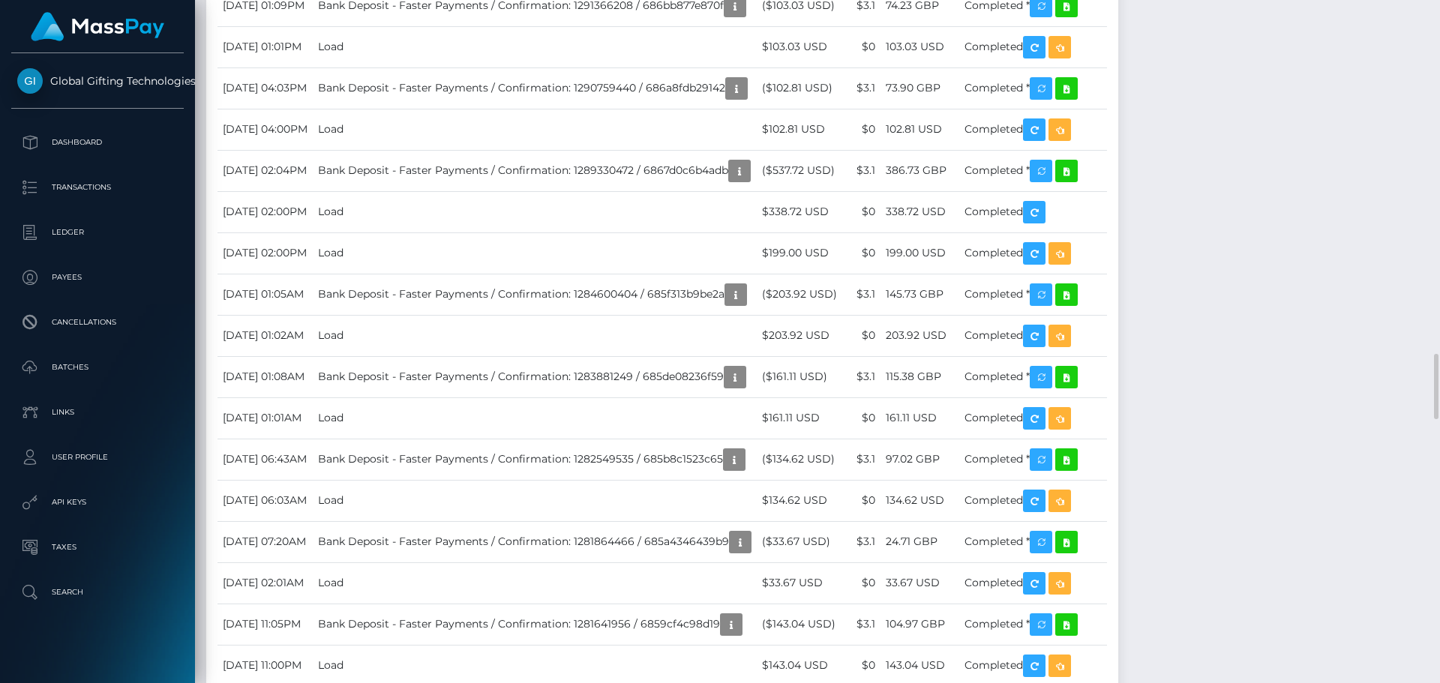
scroll to position [3749, 0]
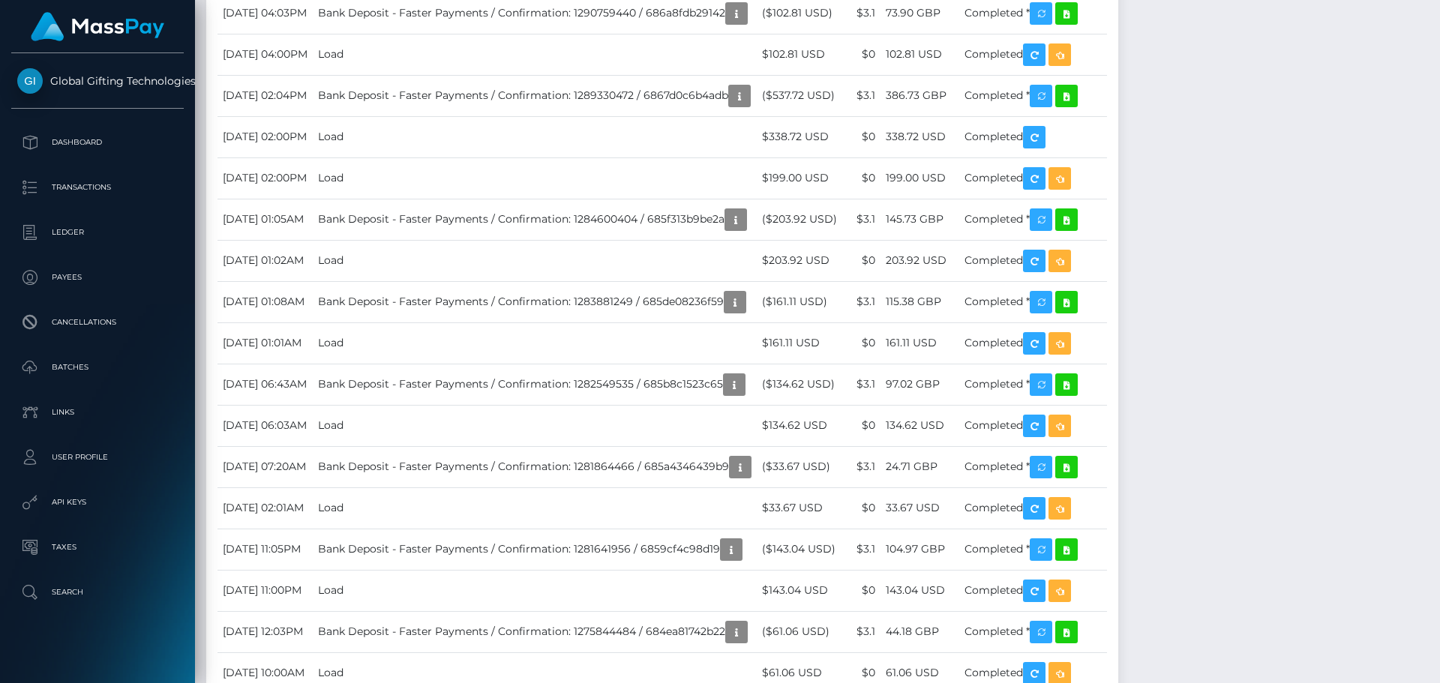
click at [1109, 419] on div "Reverse Load" at bounding box center [1105, 429] width 97 height 28
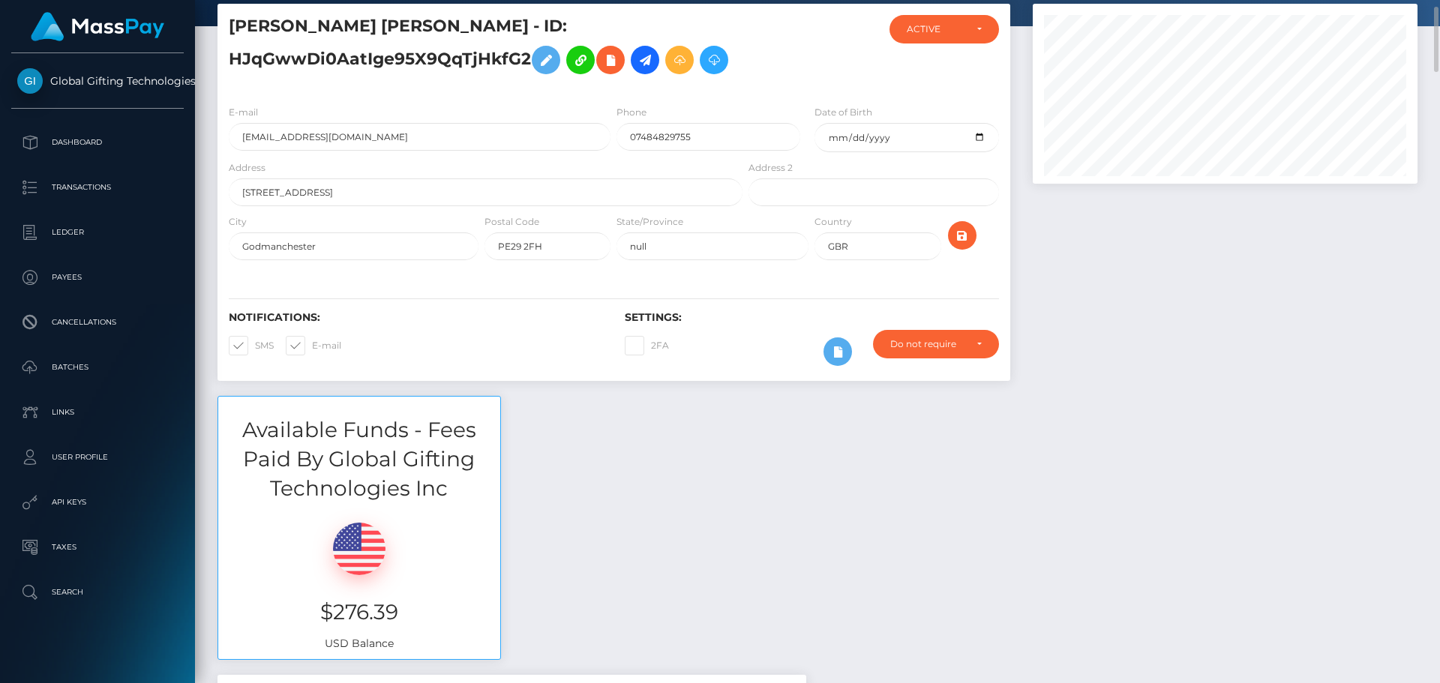
scroll to position [0, 0]
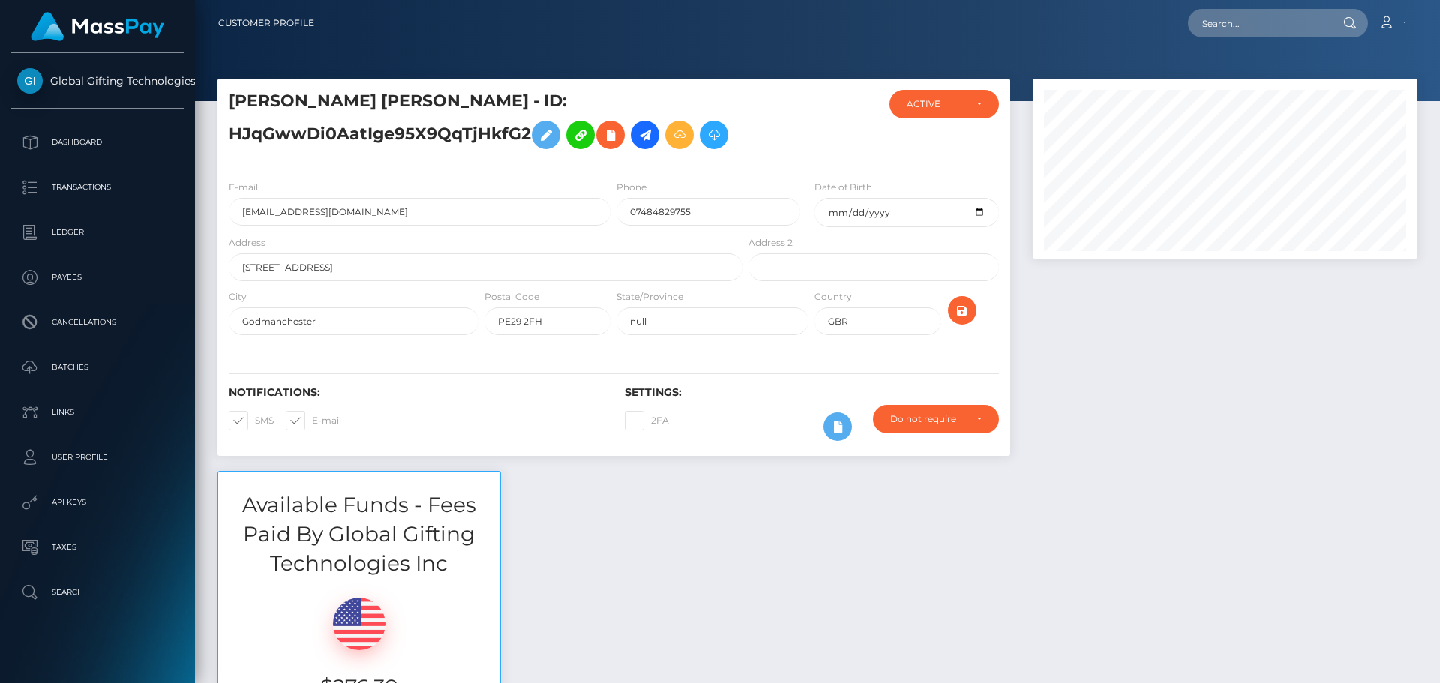
scroll to position [749655, 749451]
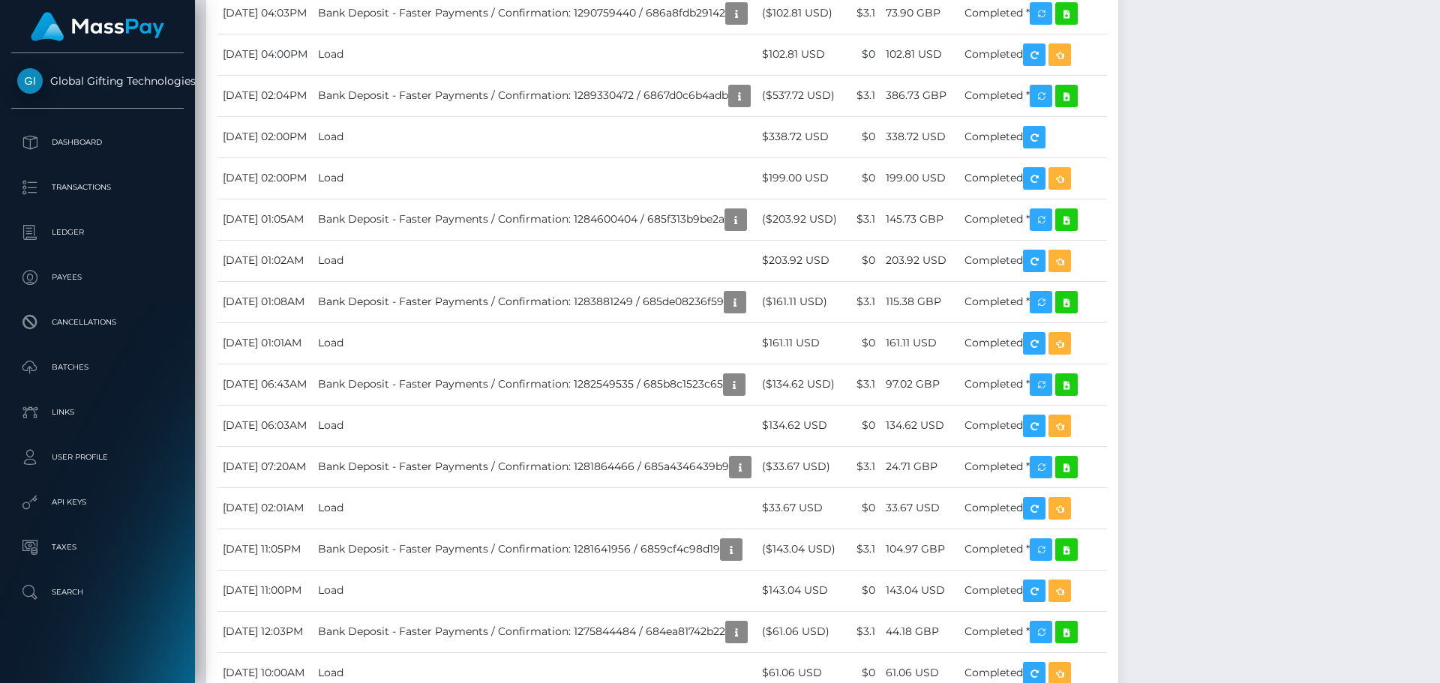
click at [1105, 421] on div "Reverse Load" at bounding box center [1105, 429] width 97 height 28
click at [1103, 421] on div "Reverse Load" at bounding box center [1105, 429] width 97 height 28
click at [1100, 416] on body "Global Gifting Technologies Inc Dashboard Transactions Ledger Payees" at bounding box center [720, 341] width 1440 height 683
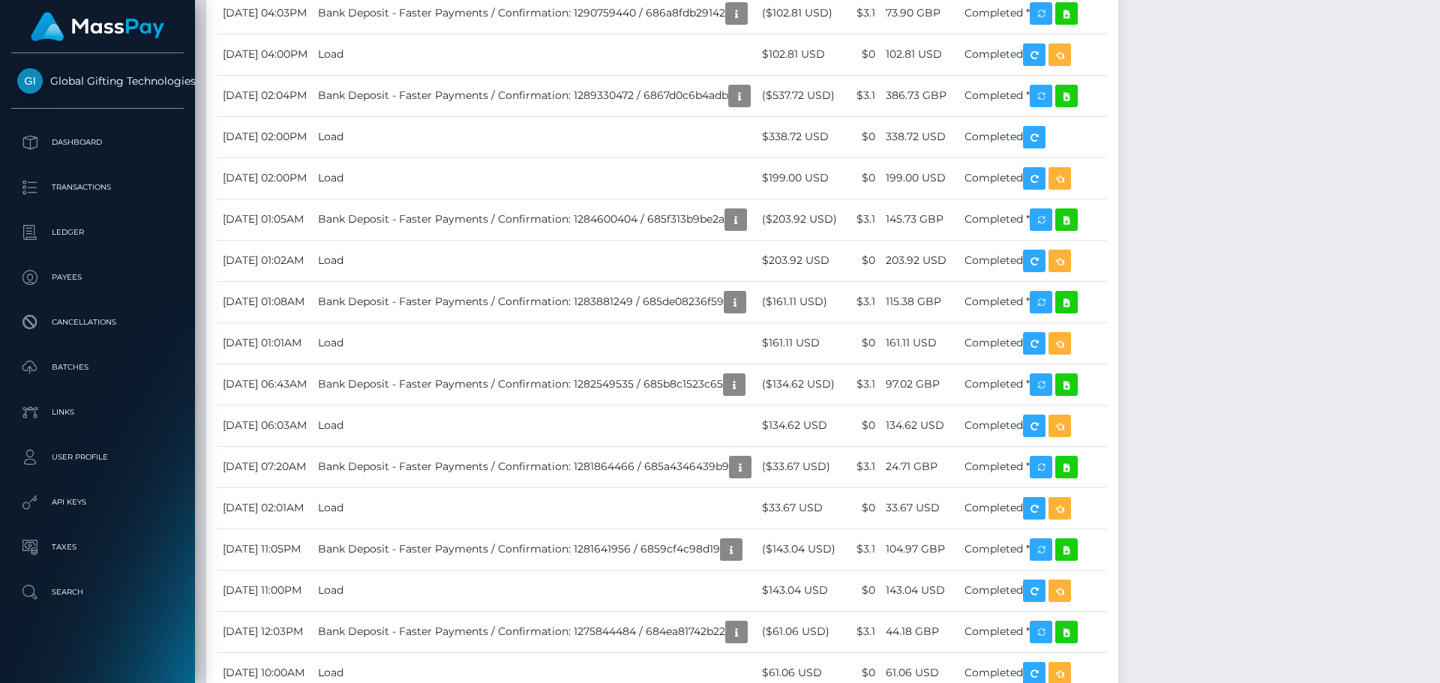
click at [1099, 419] on div "Reverse Load" at bounding box center [1105, 429] width 97 height 28
click at [1105, 423] on div "Reverse Load" at bounding box center [1105, 429] width 97 height 28
click at [1117, 418] on div "Reverse Load" at bounding box center [1105, 429] width 97 height 28
click at [1117, 421] on div "Reverse Load" at bounding box center [1105, 429] width 97 height 28
click at [1115, 423] on div "Reverse Load" at bounding box center [1105, 429] width 97 height 28
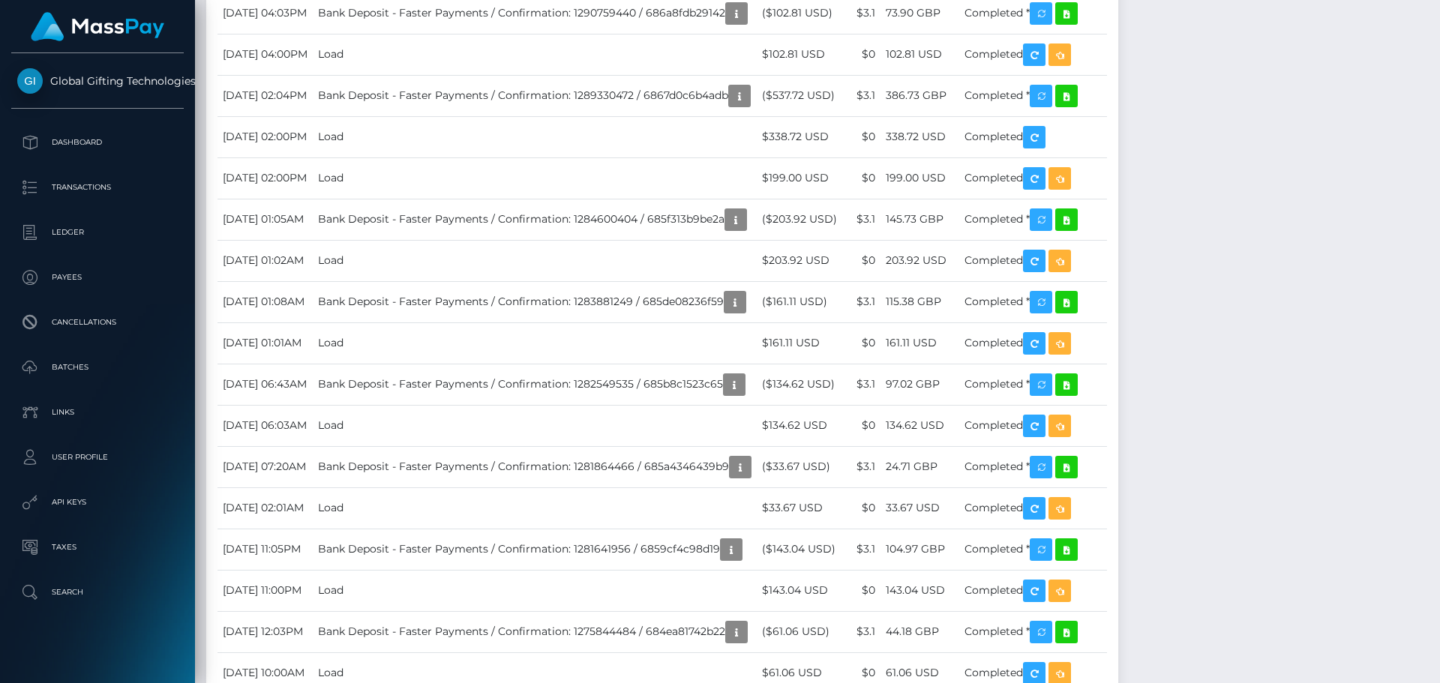
click at [1099, 417] on div "Reverse Load" at bounding box center [1105, 429] width 97 height 28
click at [1104, 418] on body "Global Gifting Technologies Inc Dashboard Transactions Ledger Payees" at bounding box center [720, 341] width 1440 height 683
click at [1111, 423] on div "Reverse Load" at bounding box center [1105, 429] width 97 height 28
click at [1102, 420] on div "Reverse Load" at bounding box center [1105, 429] width 97 height 28
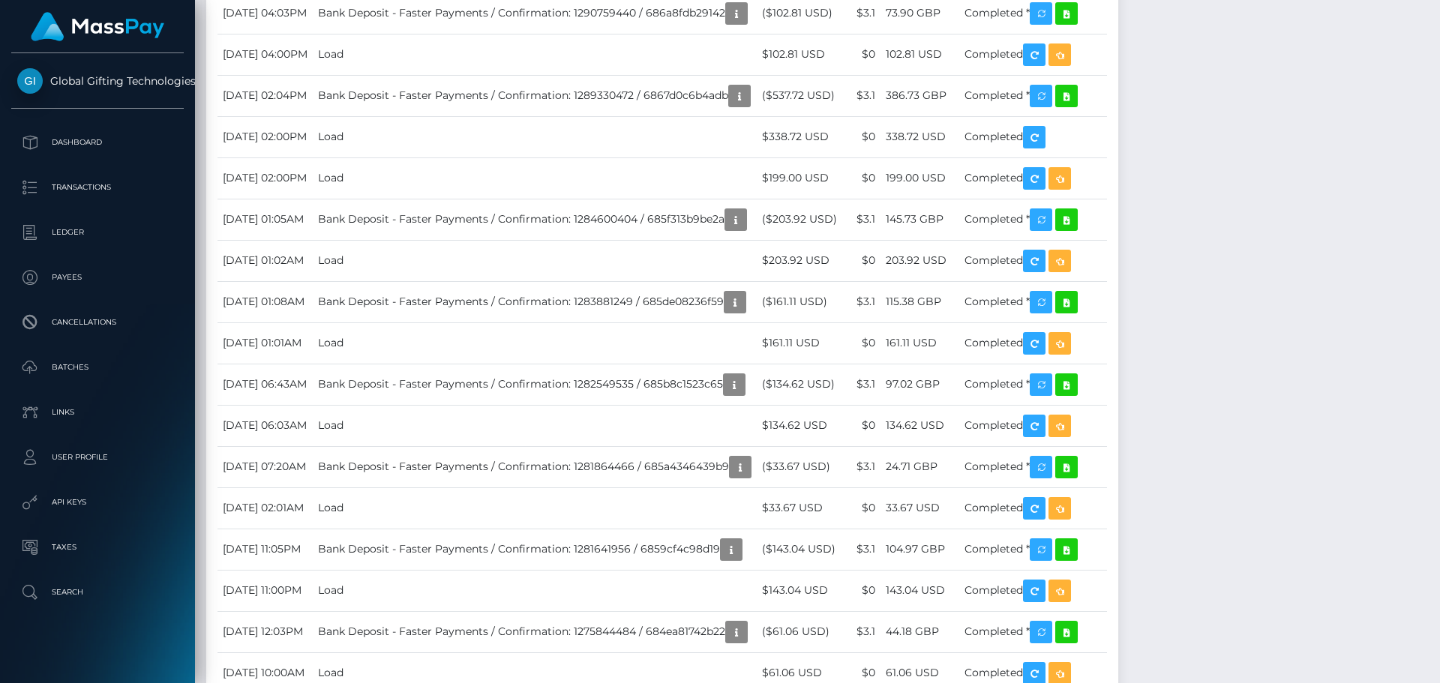
click at [1102, 420] on div "Reverse Load" at bounding box center [1105, 429] width 97 height 28
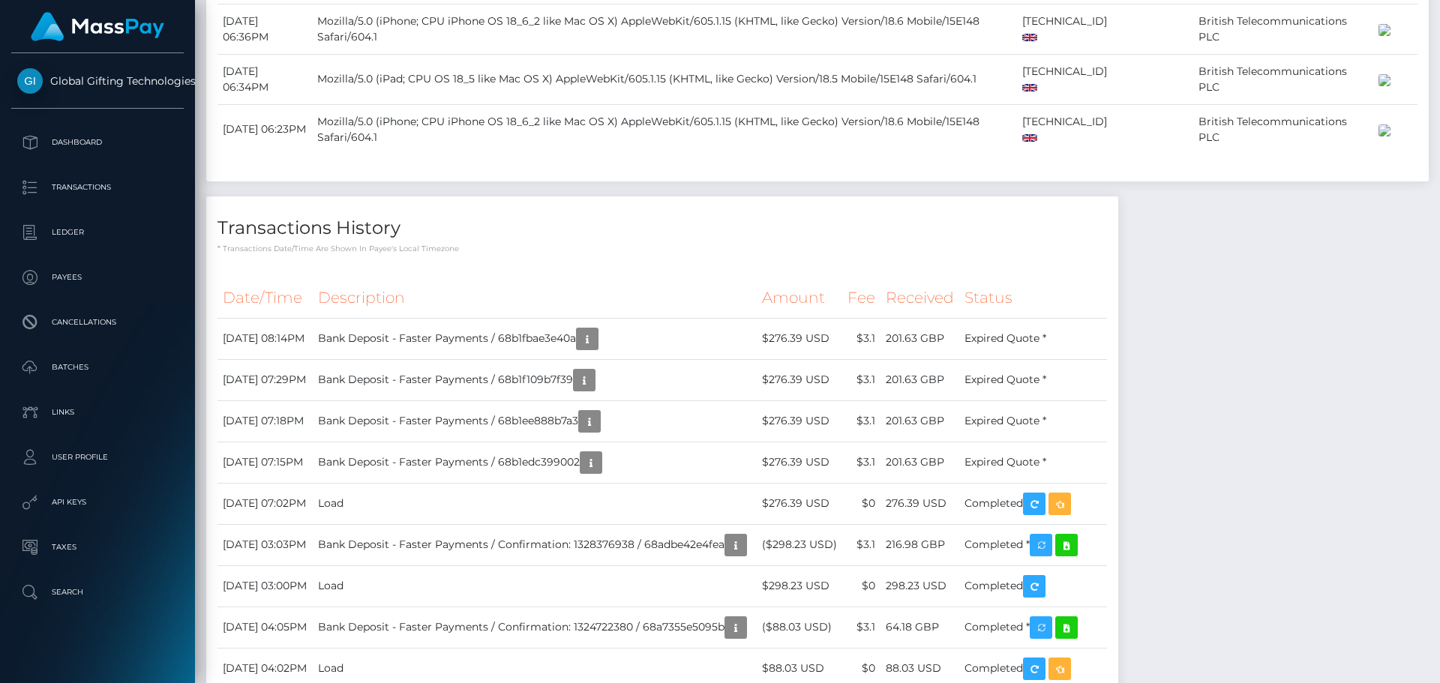
scroll to position [1125, 0]
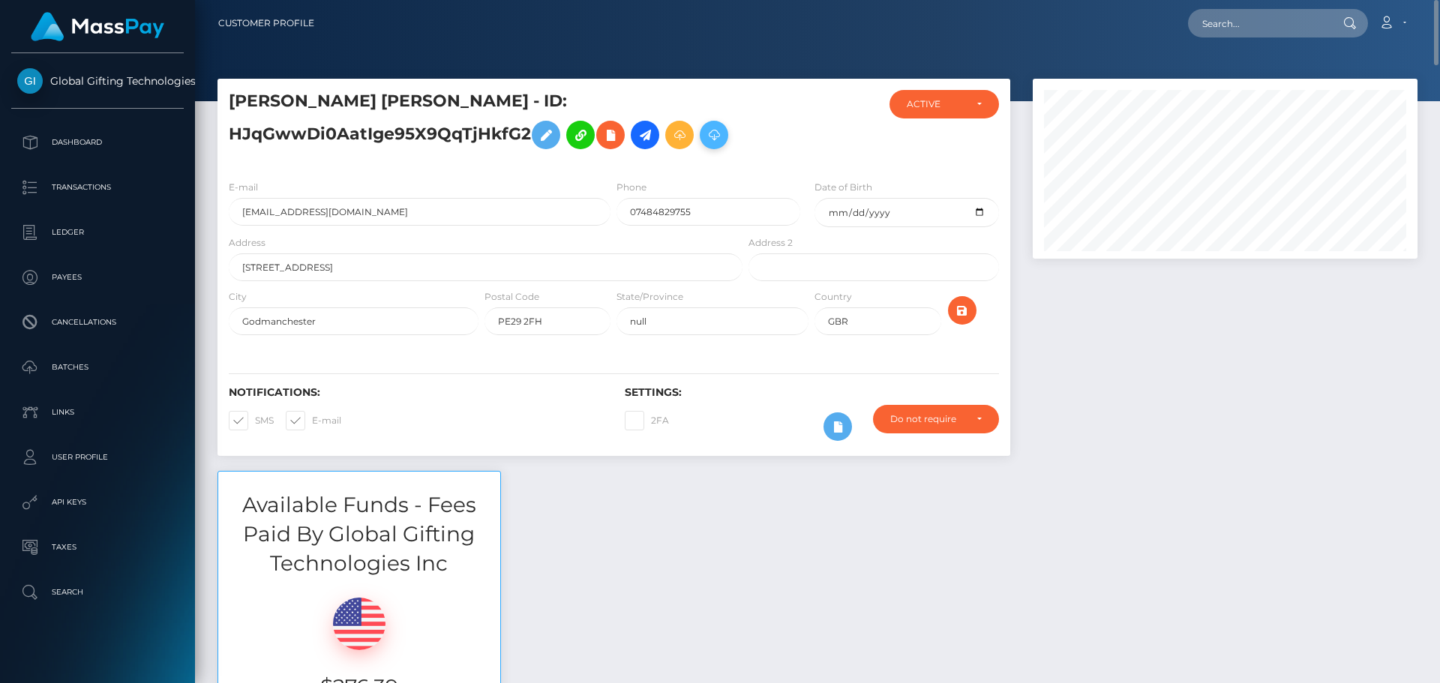
click at [718, 130] on icon at bounding box center [714, 135] width 18 height 19
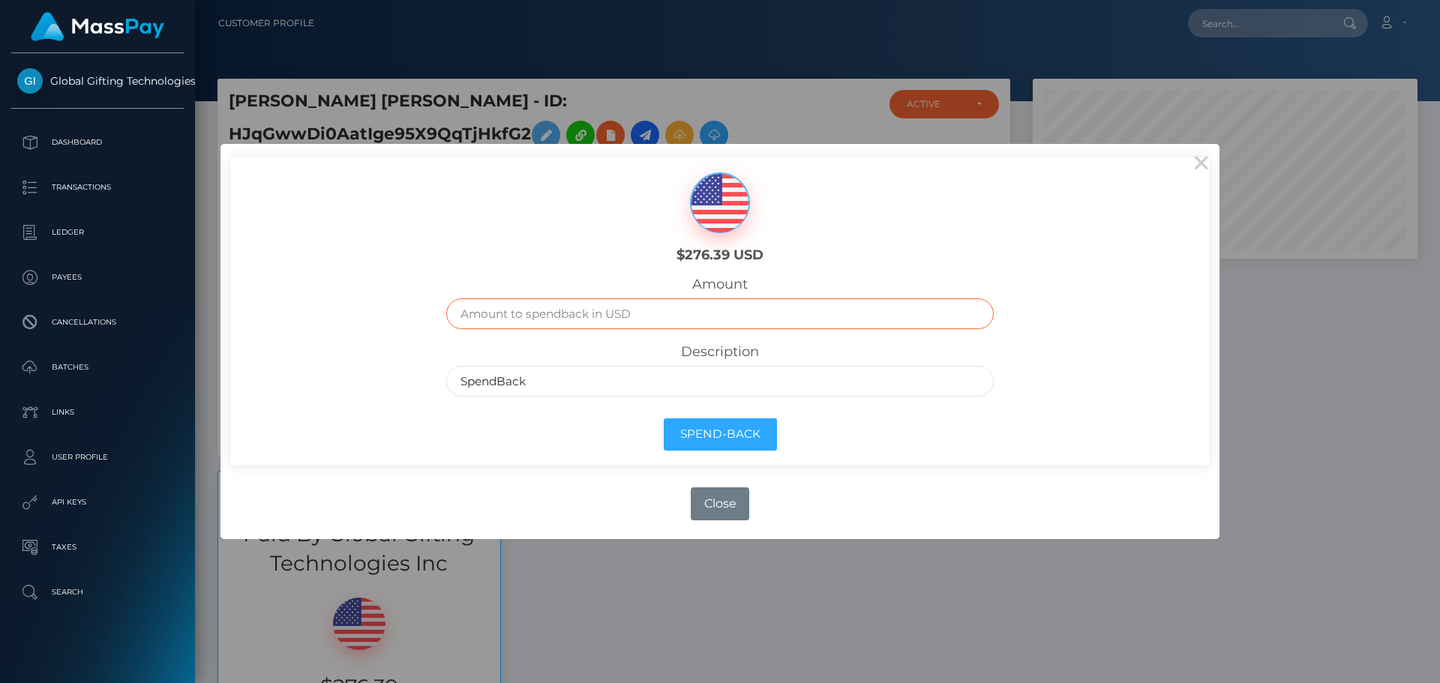
click at [661, 319] on input "text" at bounding box center [720, 313] width 548 height 31
type input "276.39"
click at [651, 245] on div "$276.39 USD" at bounding box center [719, 217] width 249 height 91
click at [755, 432] on button "Spend-Back" at bounding box center [720, 434] width 113 height 32
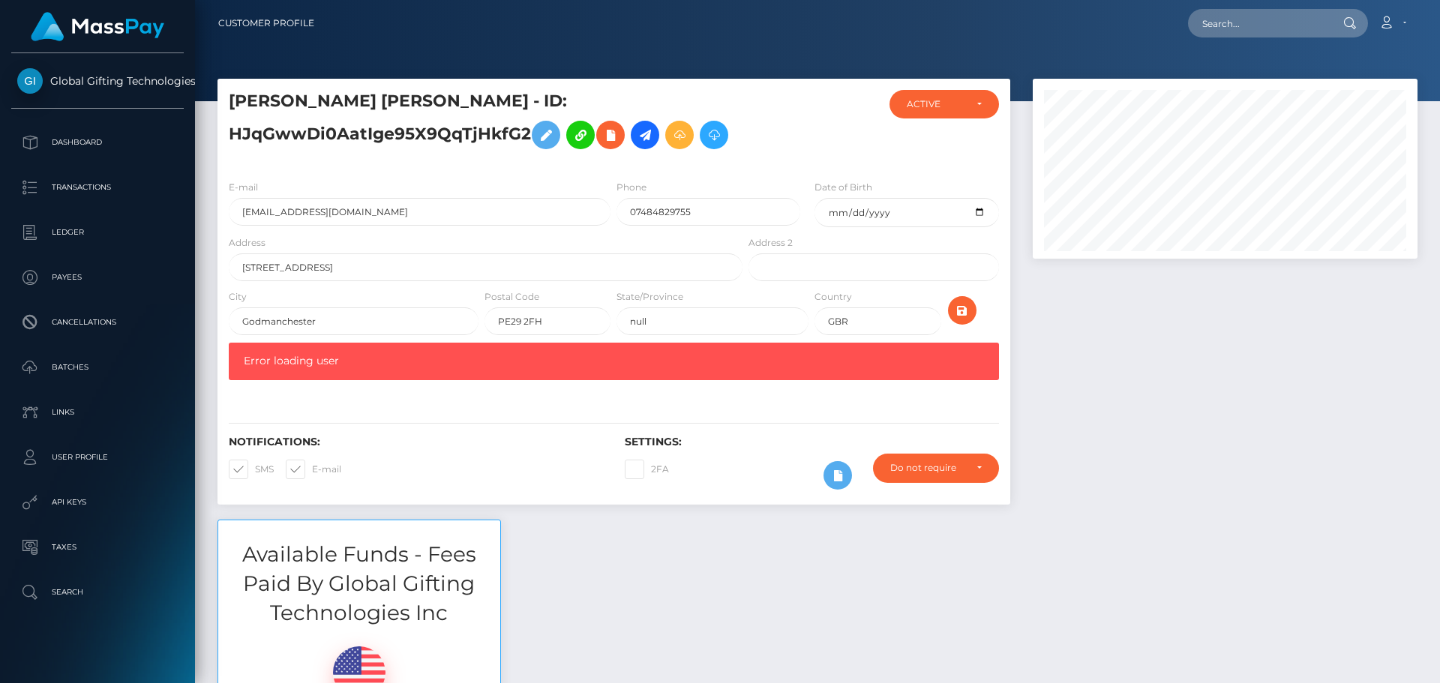
scroll to position [180, 385]
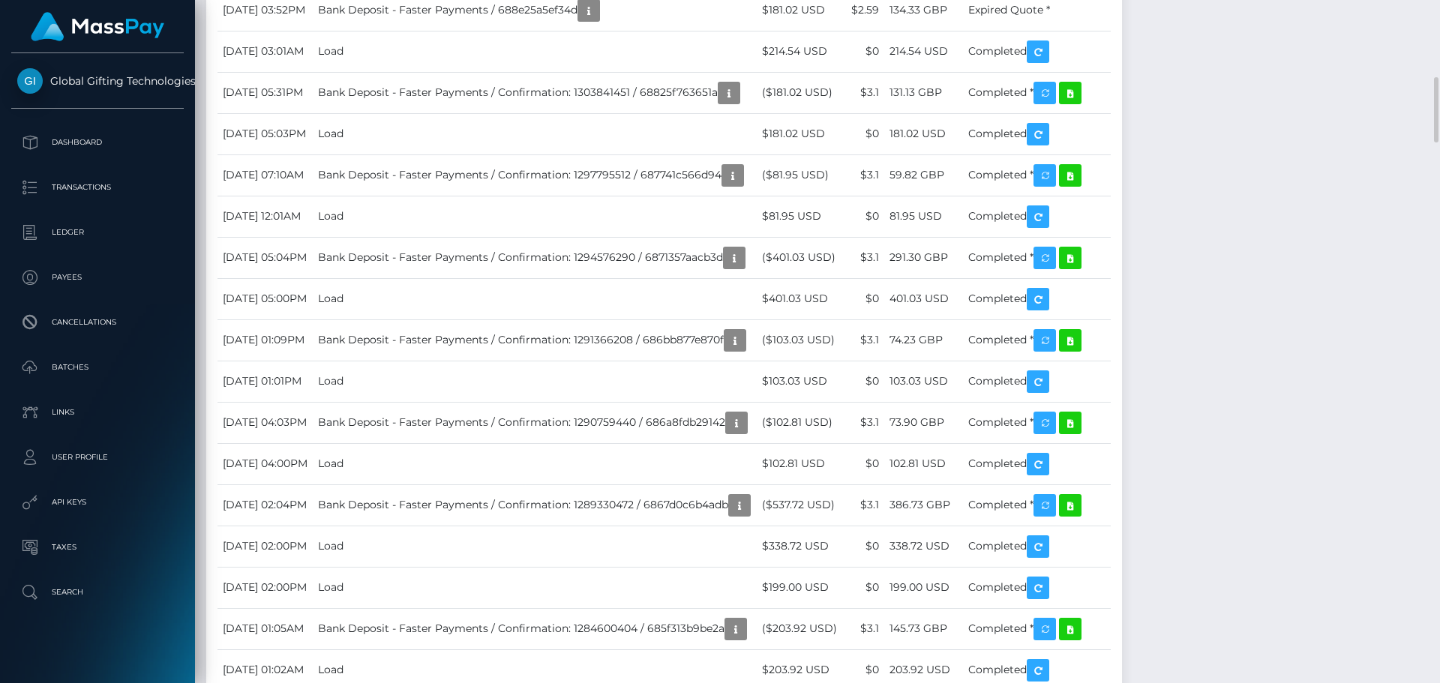
scroll to position [3449, 0]
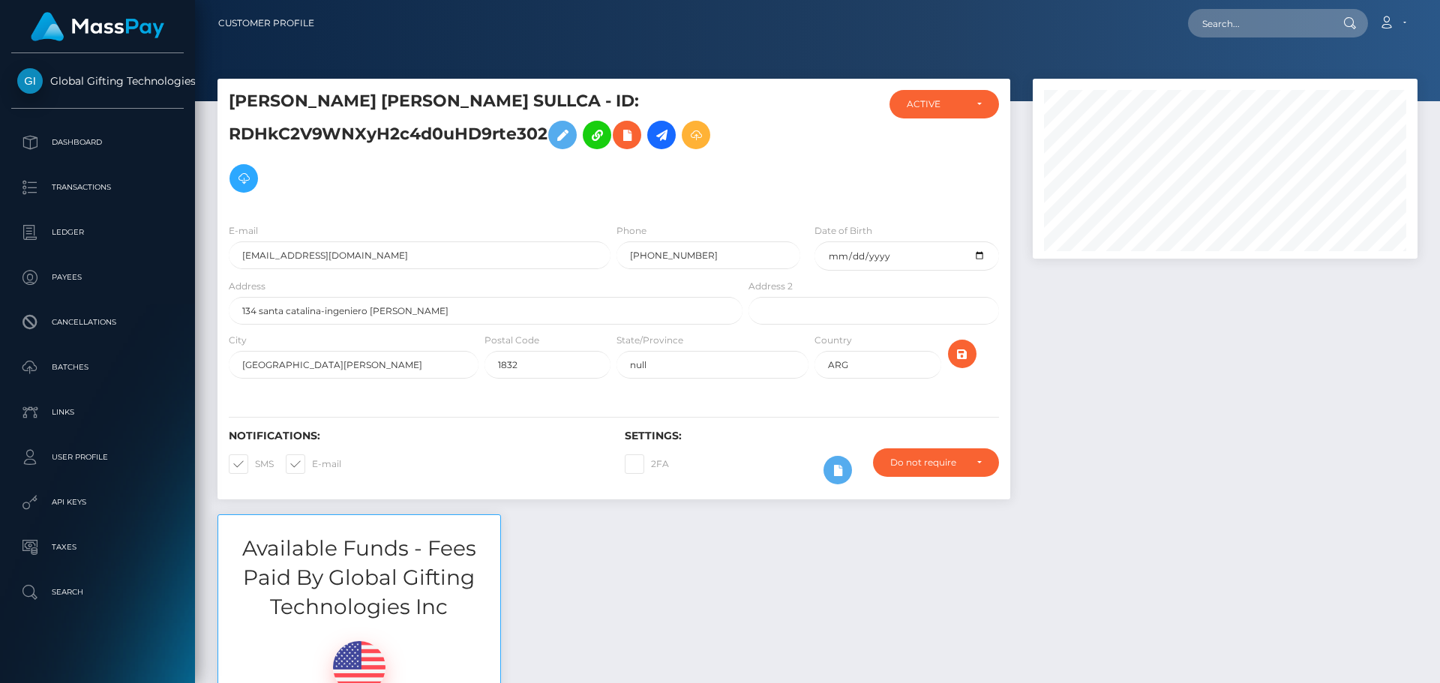
scroll to position [180, 385]
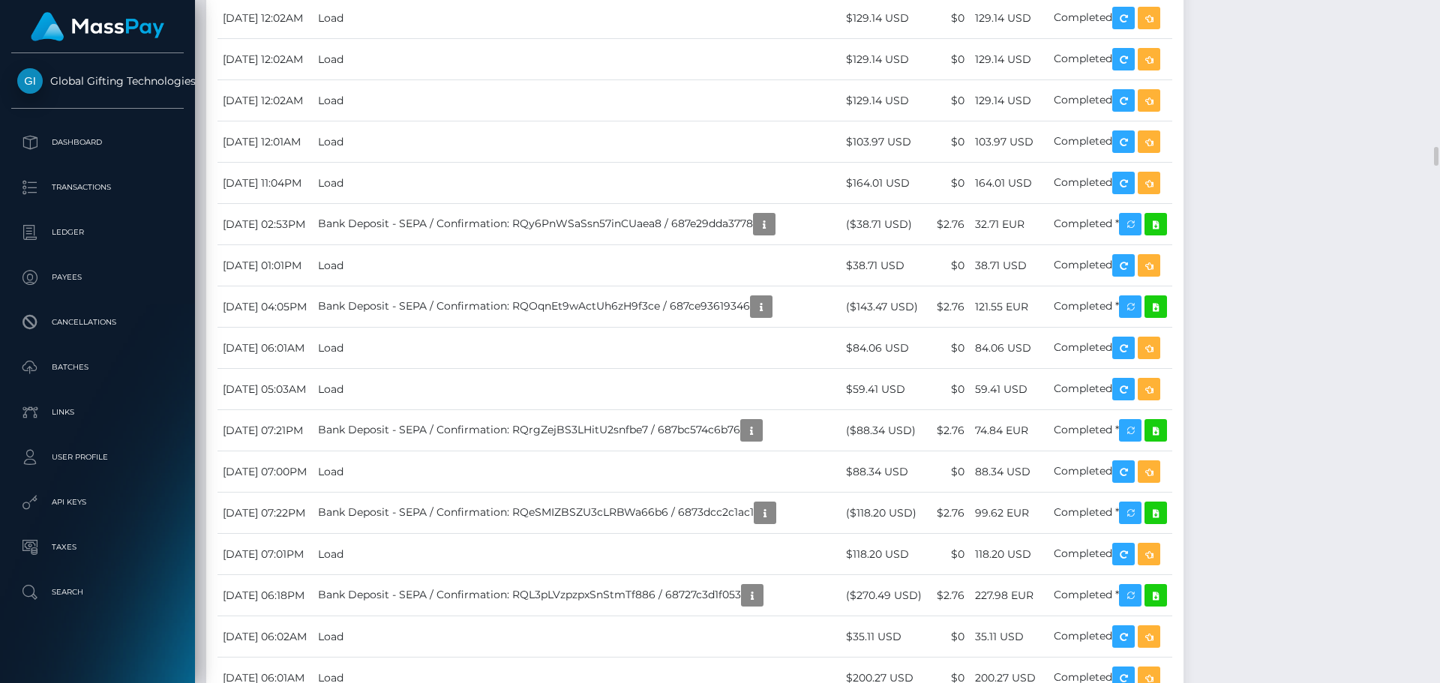
scroll to position [180, 385]
click at [1217, 521] on div "Reverse Load" at bounding box center [1186, 525] width 97 height 28
click at [1218, 523] on div "Reverse Load" at bounding box center [1186, 525] width 97 height 28
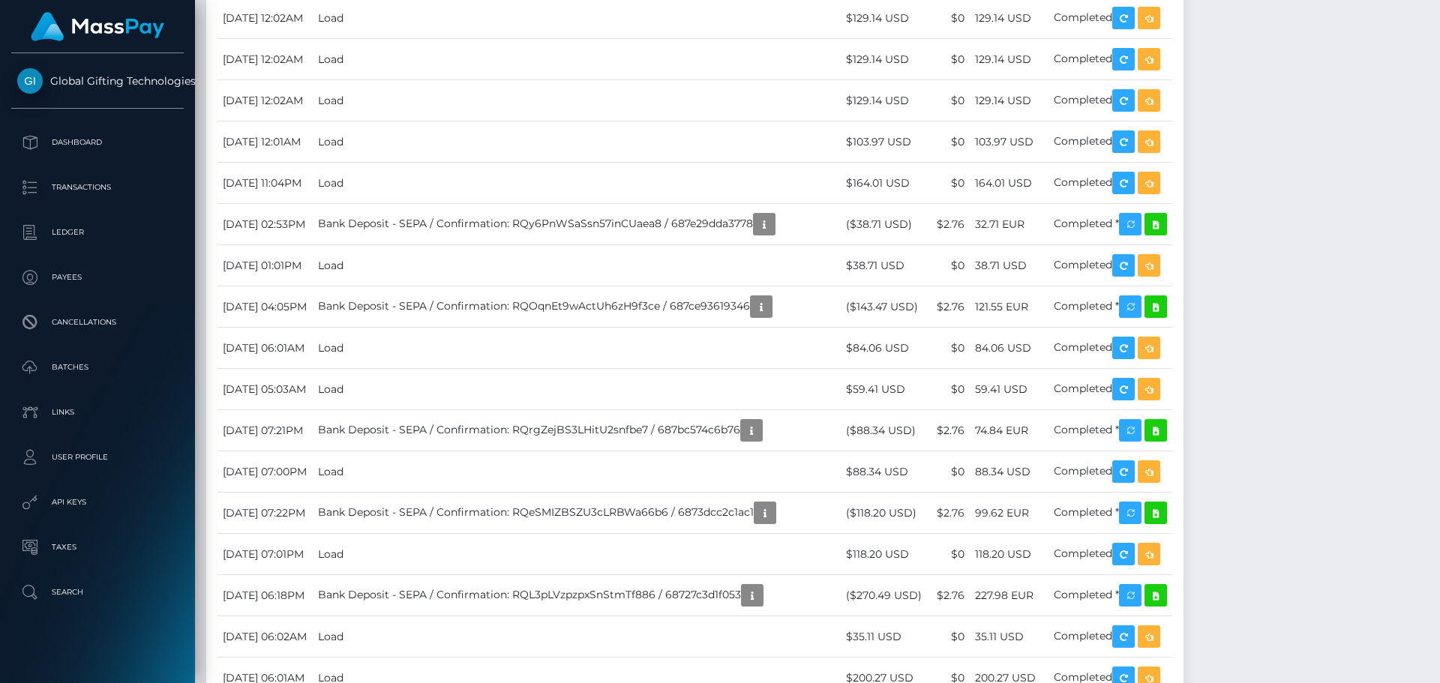
click at [1206, 512] on div "Reverse Load" at bounding box center [1186, 525] width 97 height 28
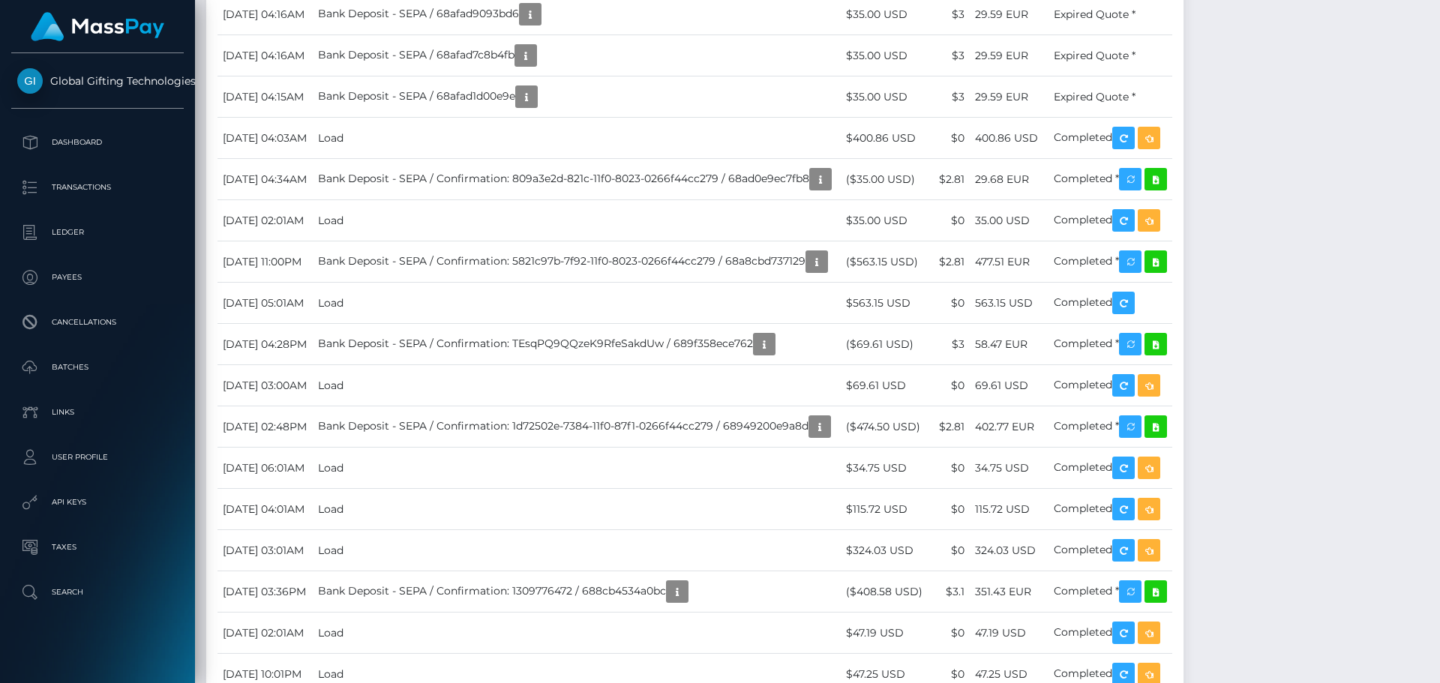
scroll to position [0, 0]
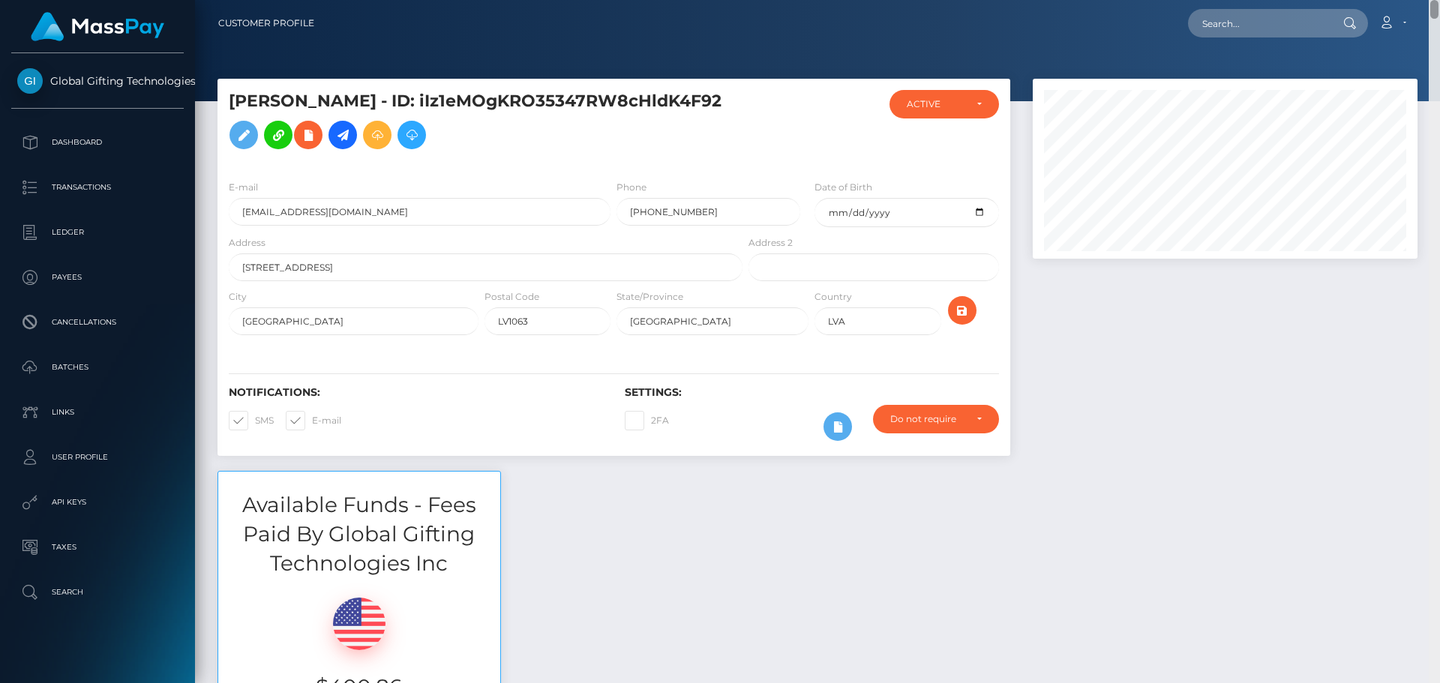
drag, startPoint x: 1434, startPoint y: 152, endPoint x: 1446, endPoint y: -48, distance: 200.6
click at [1439, 0] on html "Global Gifting Technologies Inc Dashboard Transactions Ledger Payees Cancellati…" at bounding box center [720, 341] width 1440 height 683
click at [421, 128] on icon at bounding box center [412, 135] width 18 height 19
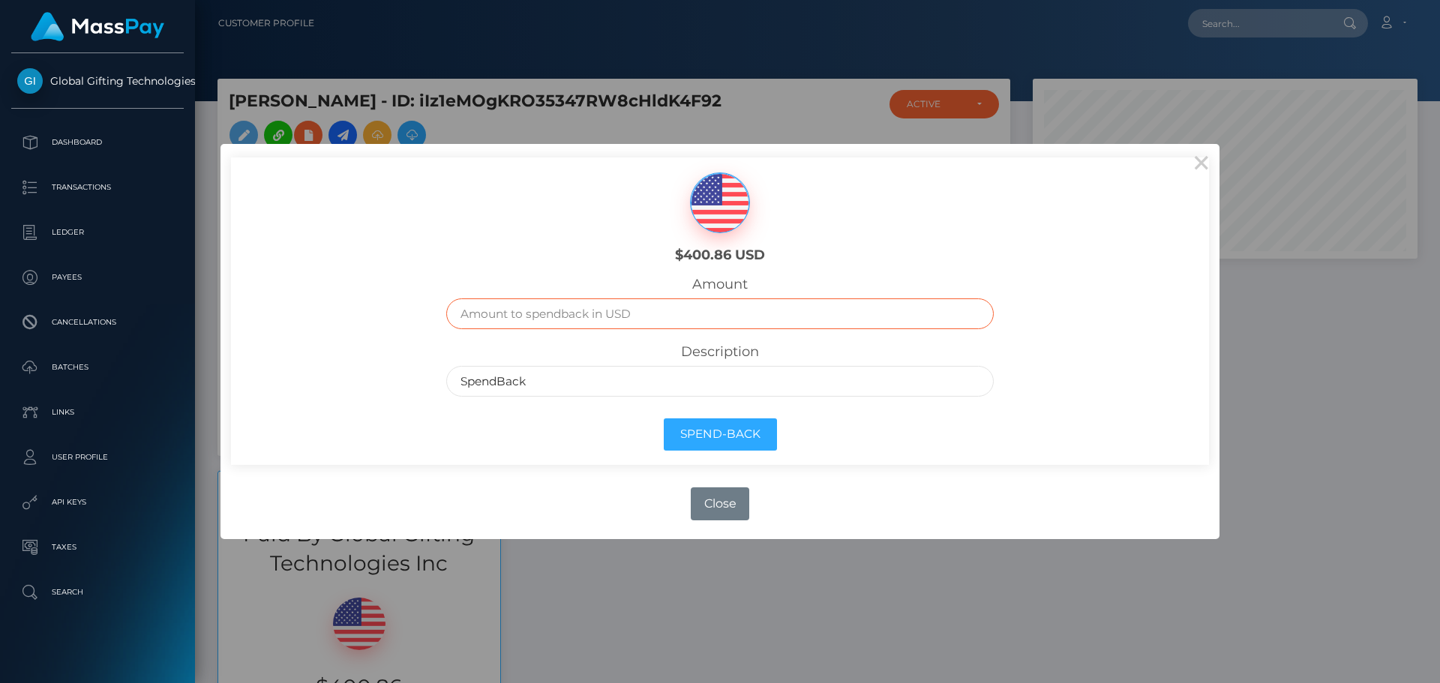
click at [732, 313] on input "text" at bounding box center [720, 313] width 548 height 31
type input "400.86"
drag, startPoint x: 825, startPoint y: 265, endPoint x: 830, endPoint y: 328, distance: 63.2
click at [826, 269] on div "$400.86 USD" at bounding box center [719, 213] width 271 height 112
click at [738, 448] on button "Spend-Back" at bounding box center [720, 434] width 113 height 32
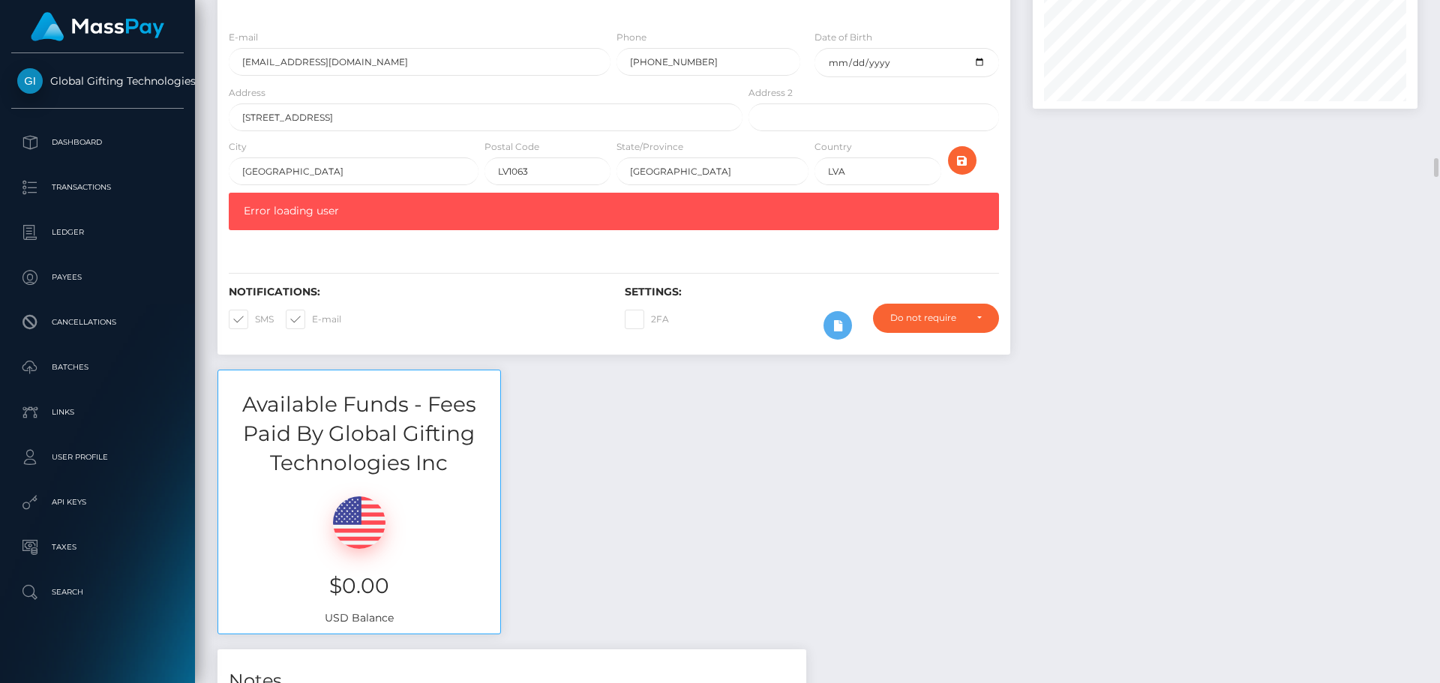
scroll to position [300, 0]
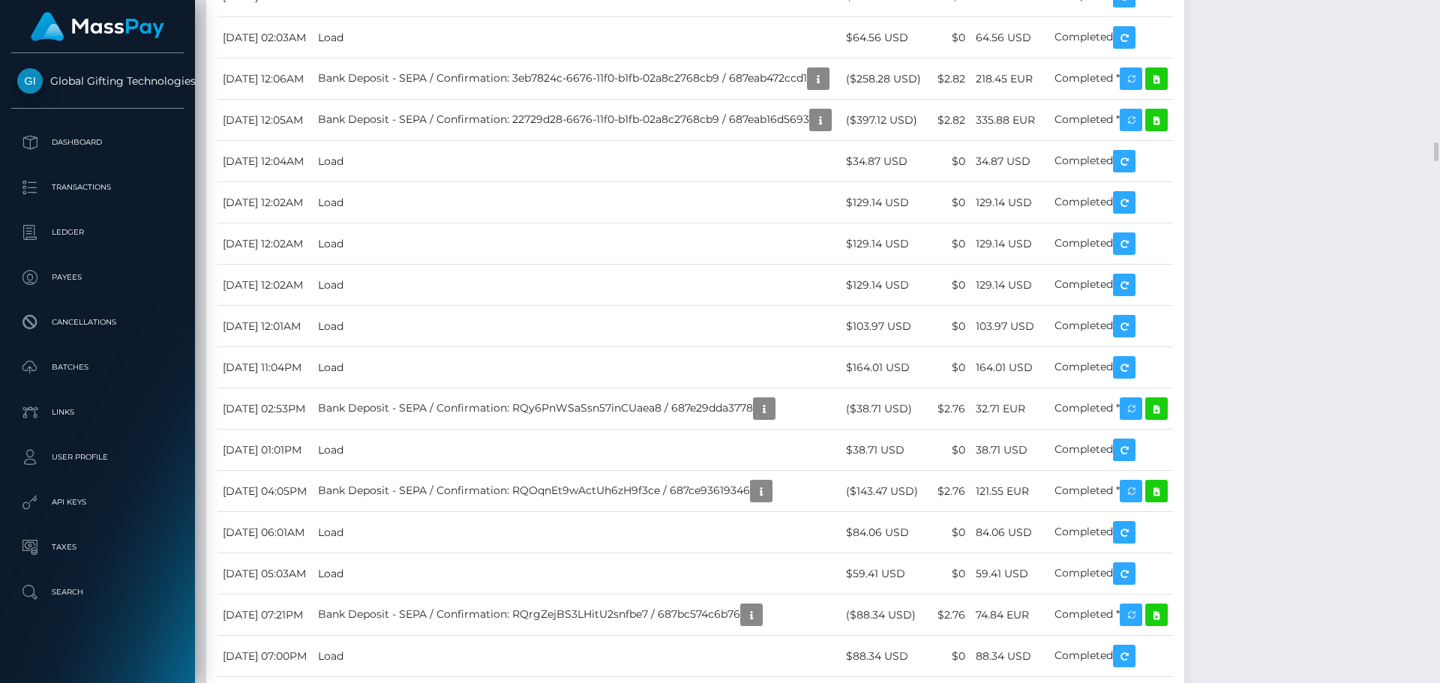
scroll to position [5099, 0]
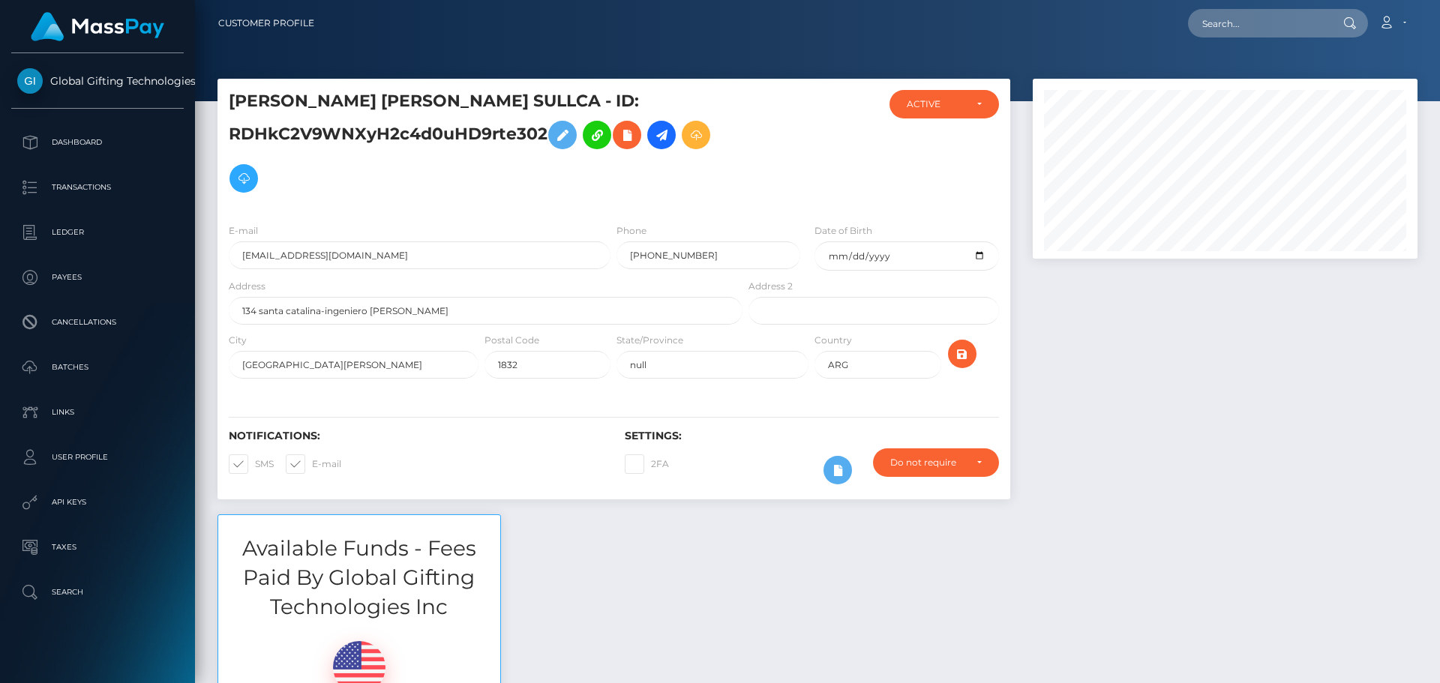
scroll to position [180, 385]
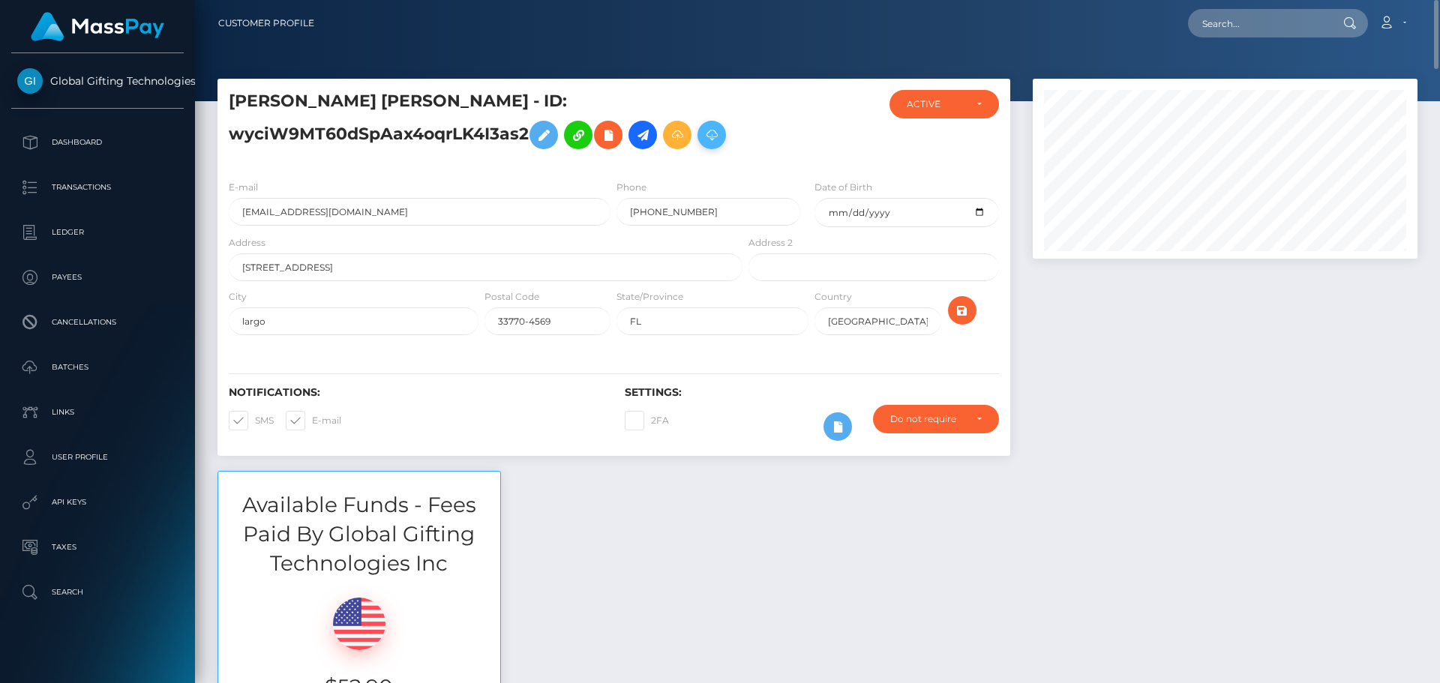
click at [715, 129] on icon at bounding box center [712, 135] width 18 height 19
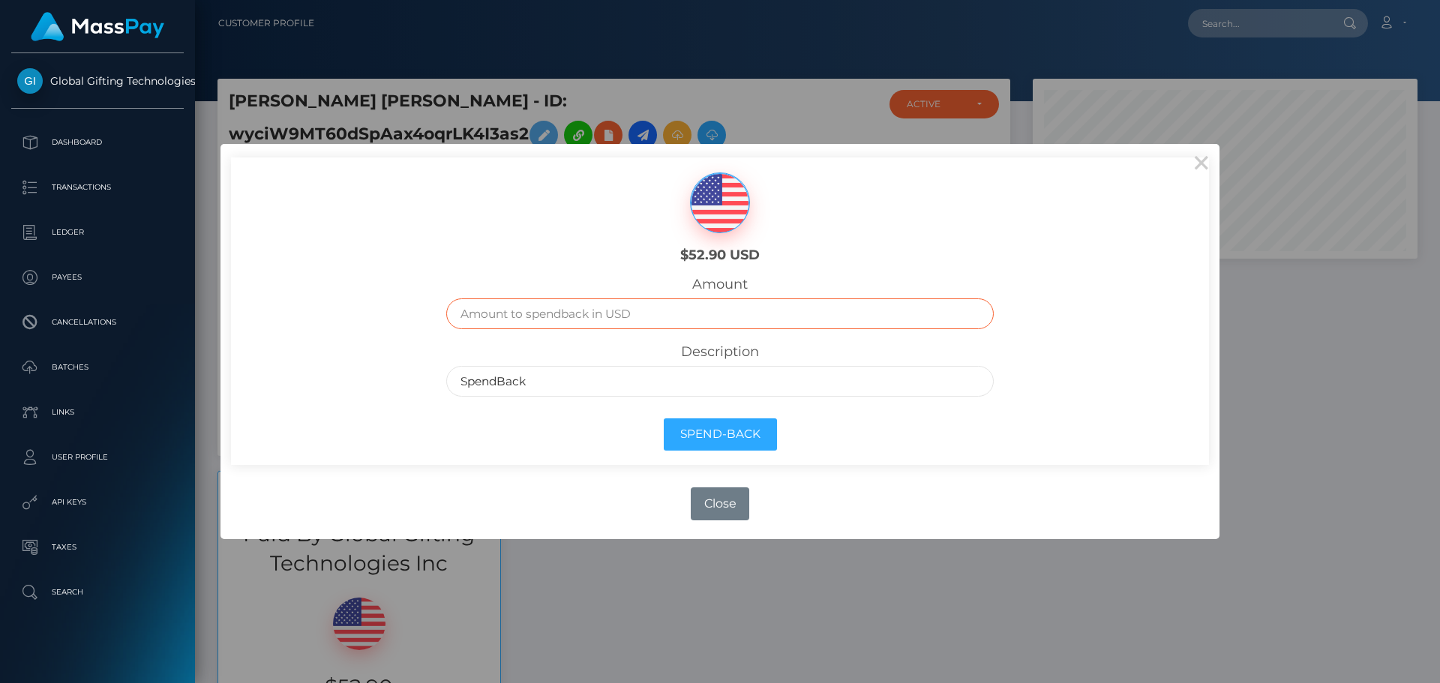
click at [598, 313] on input "text" at bounding box center [720, 313] width 548 height 31
type input "52.90"
click at [748, 424] on button "Spend-Back" at bounding box center [720, 434] width 113 height 32
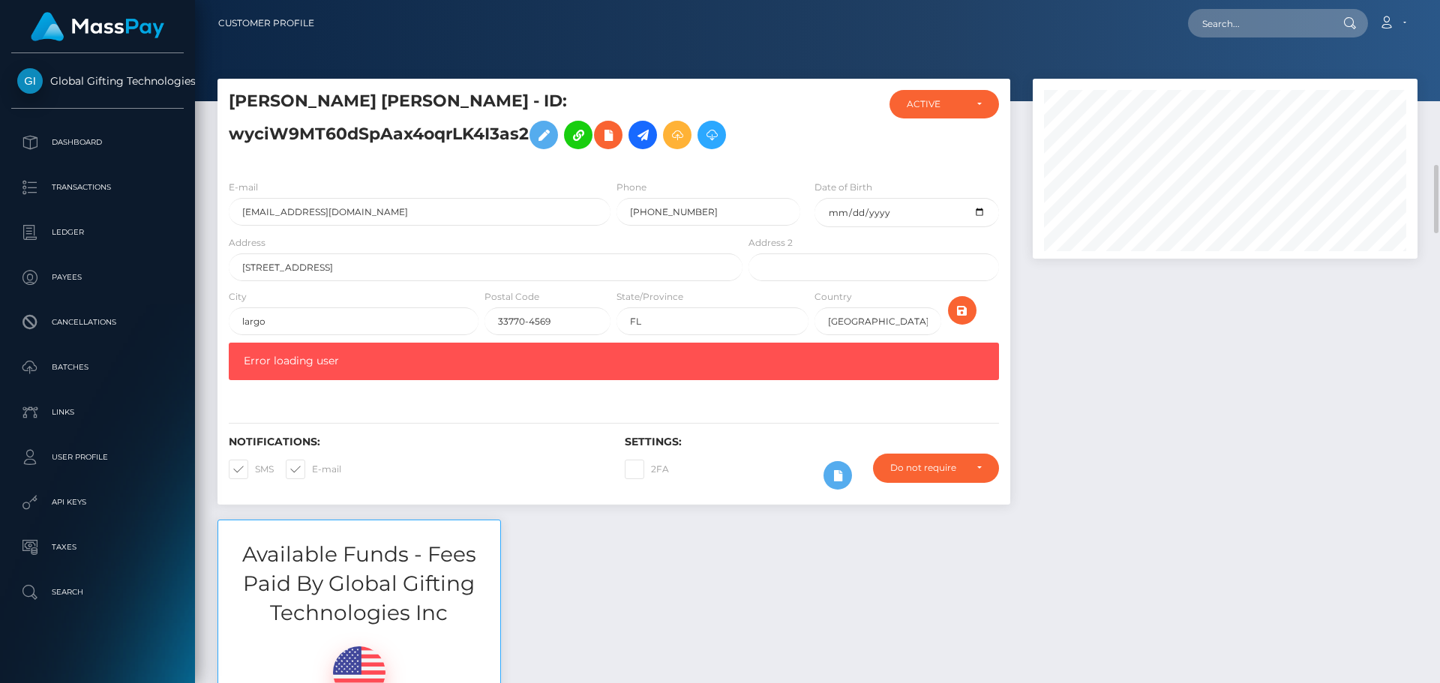
scroll to position [150, 0]
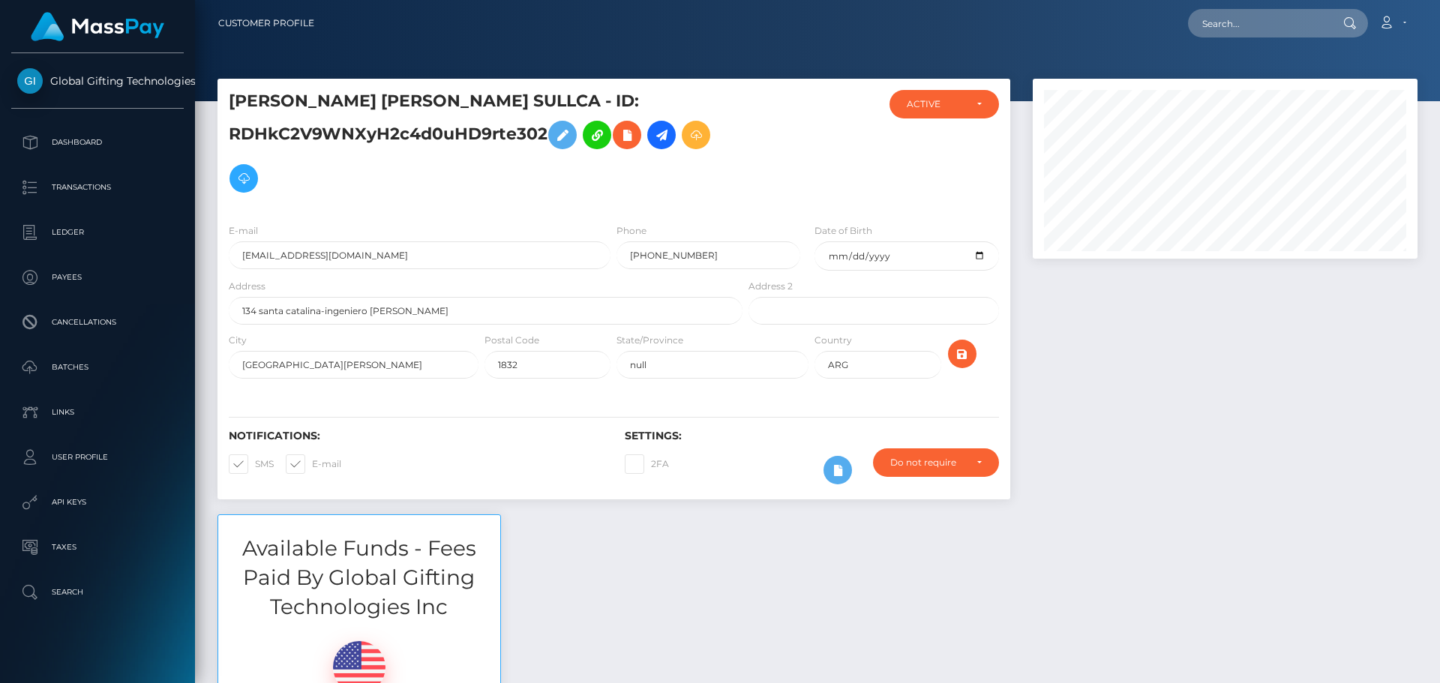
scroll to position [180, 385]
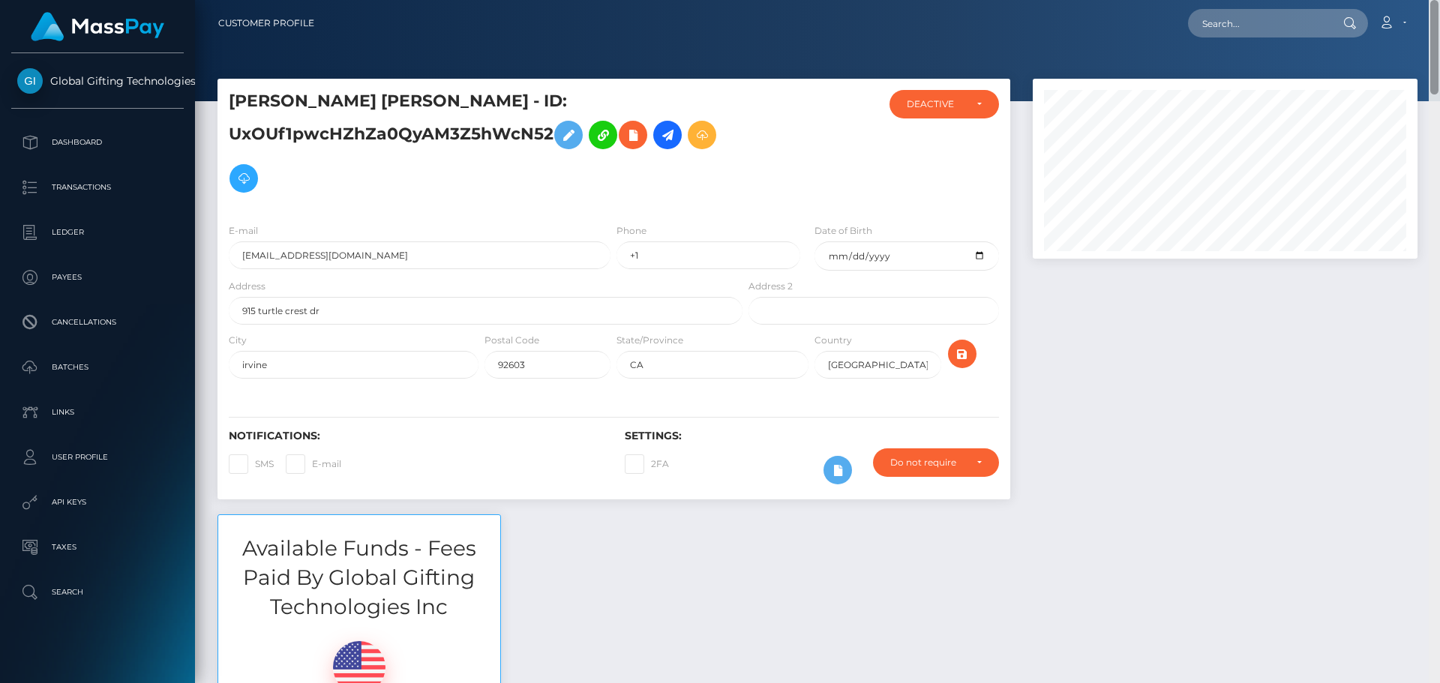
drag, startPoint x: 1432, startPoint y: 260, endPoint x: 1443, endPoint y: -10, distance: 270.2
click at [1439, 0] on html "Global Gifting Technologies Inc Dashboard Transactions Ledger Payees Cancellati…" at bounding box center [720, 341] width 1440 height 683
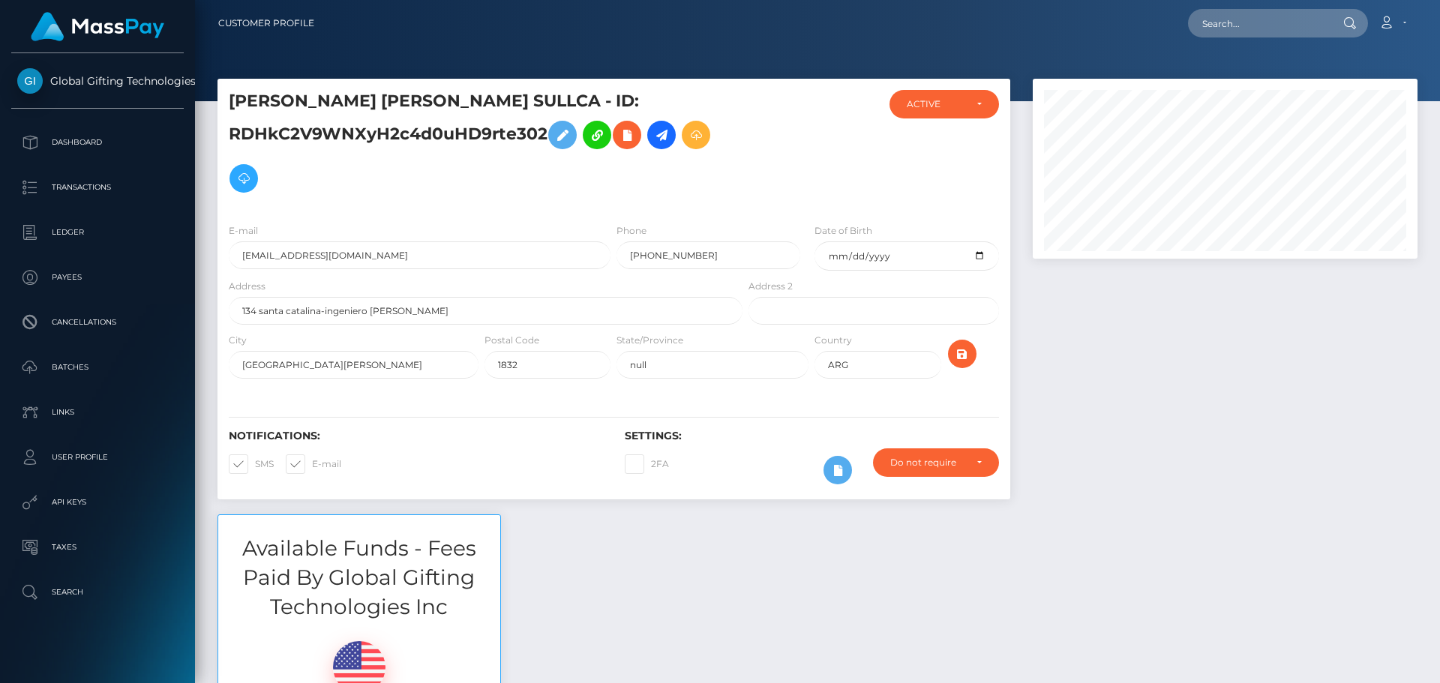
scroll to position [180, 385]
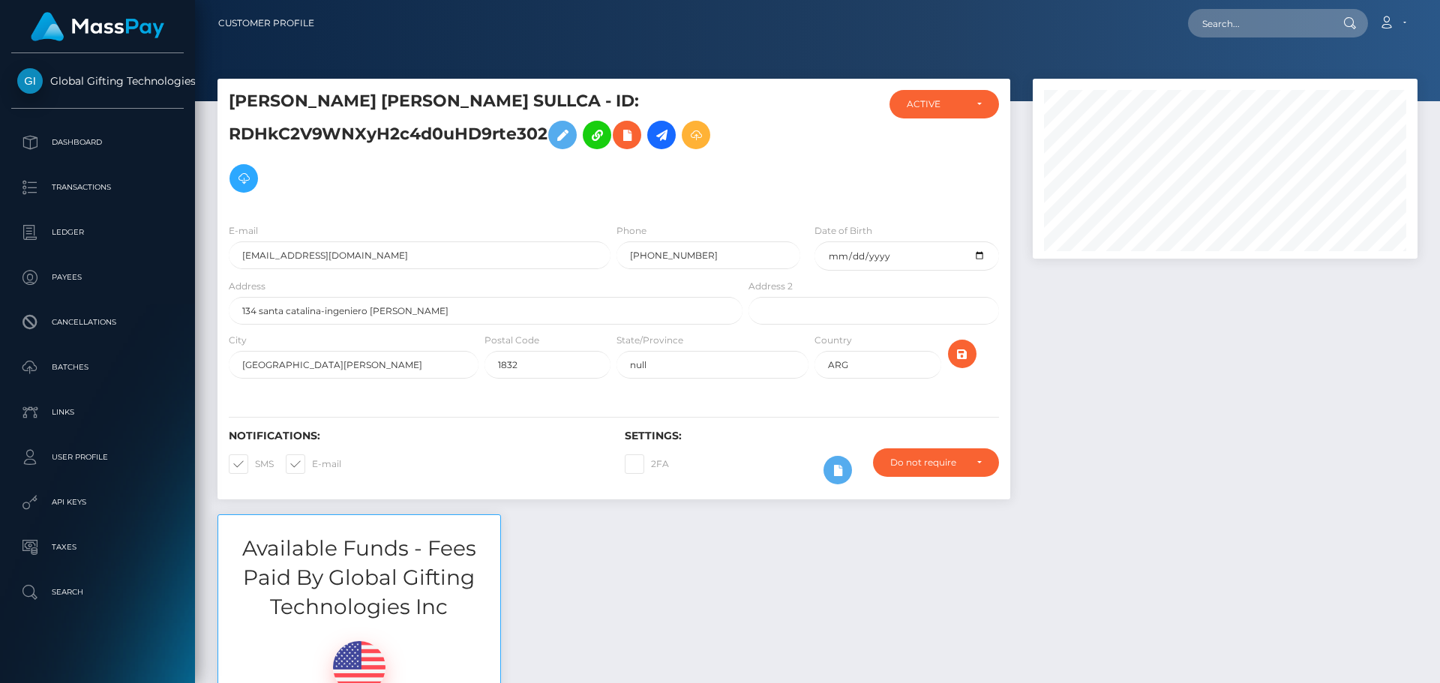
scroll to position [180, 385]
